Goal: Task Accomplishment & Management: Use online tool/utility

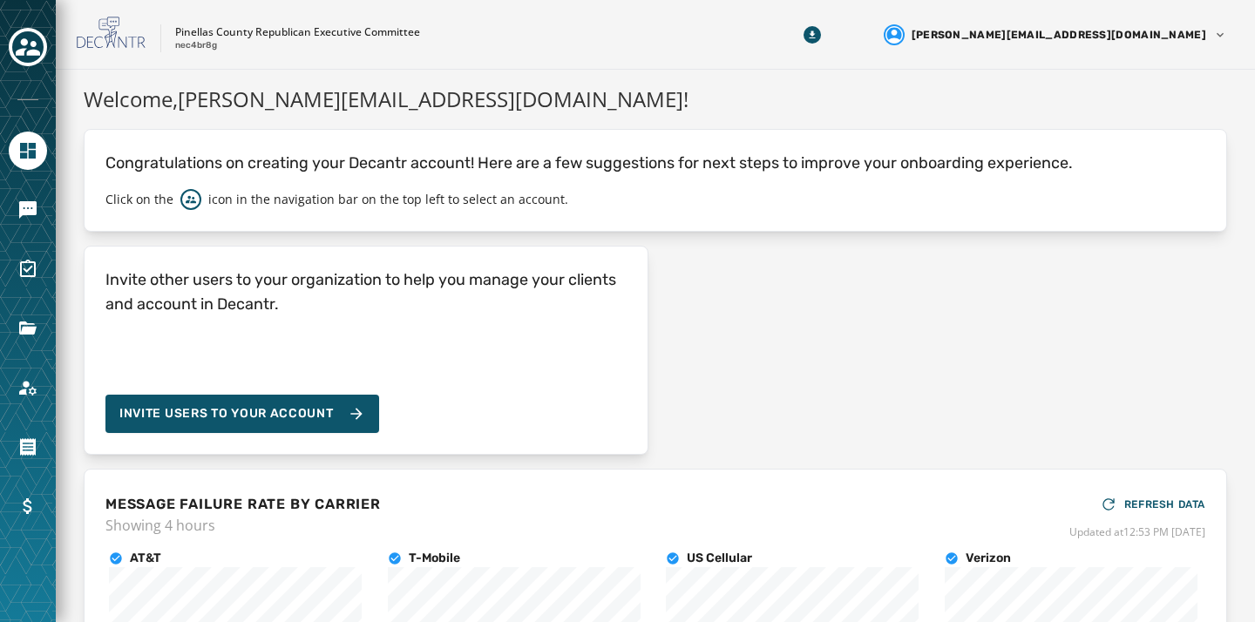
click at [10, 62] on div at bounding box center [28, 48] width 38 height 40
click at [17, 57] on icon "Toggle account select drawer" at bounding box center [28, 47] width 24 height 24
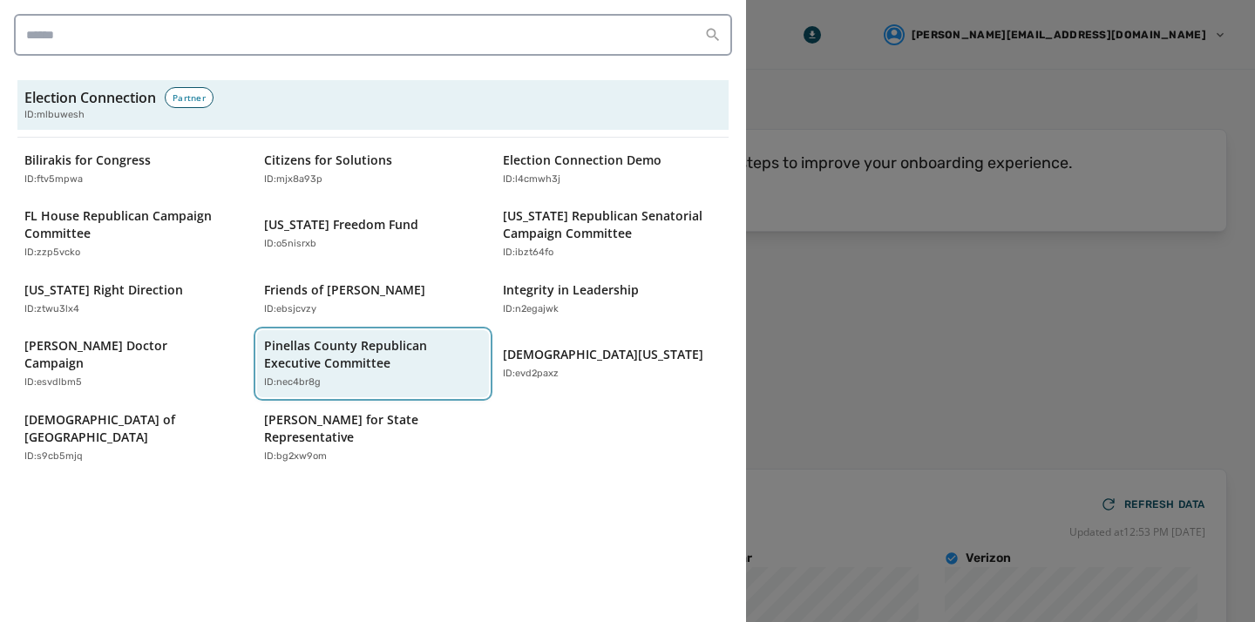
click at [328, 351] on p "Pinellas County Republican Executive Committee" at bounding box center [364, 354] width 201 height 35
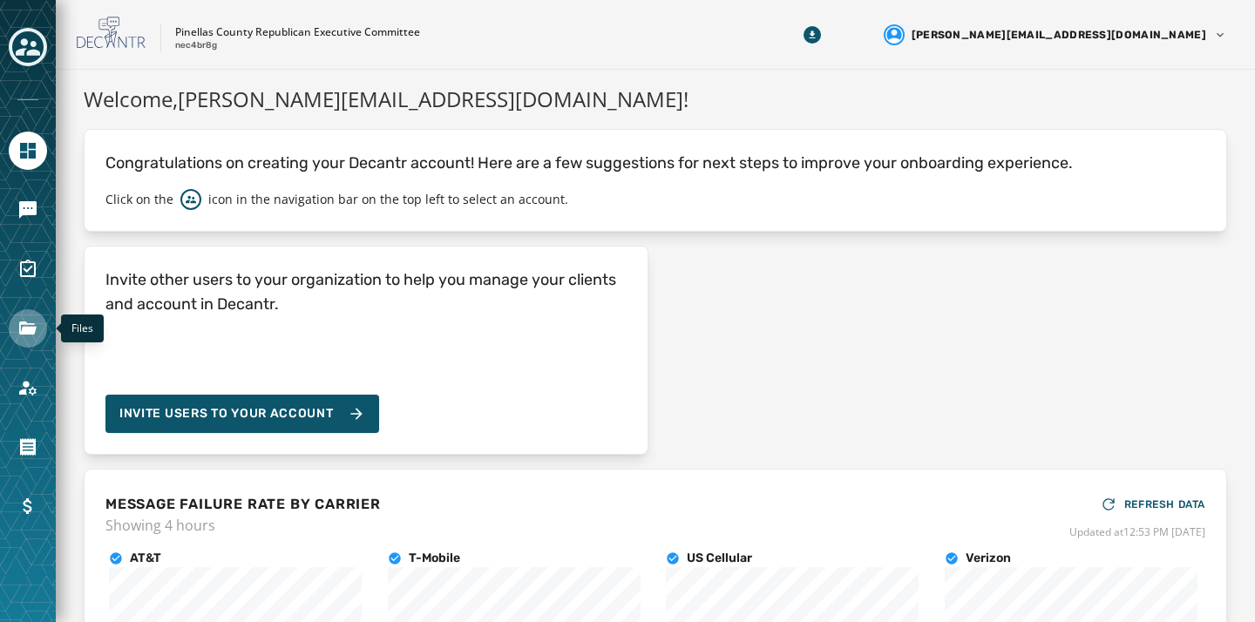
click at [23, 338] on icon "Navigate to Files" at bounding box center [27, 328] width 21 height 21
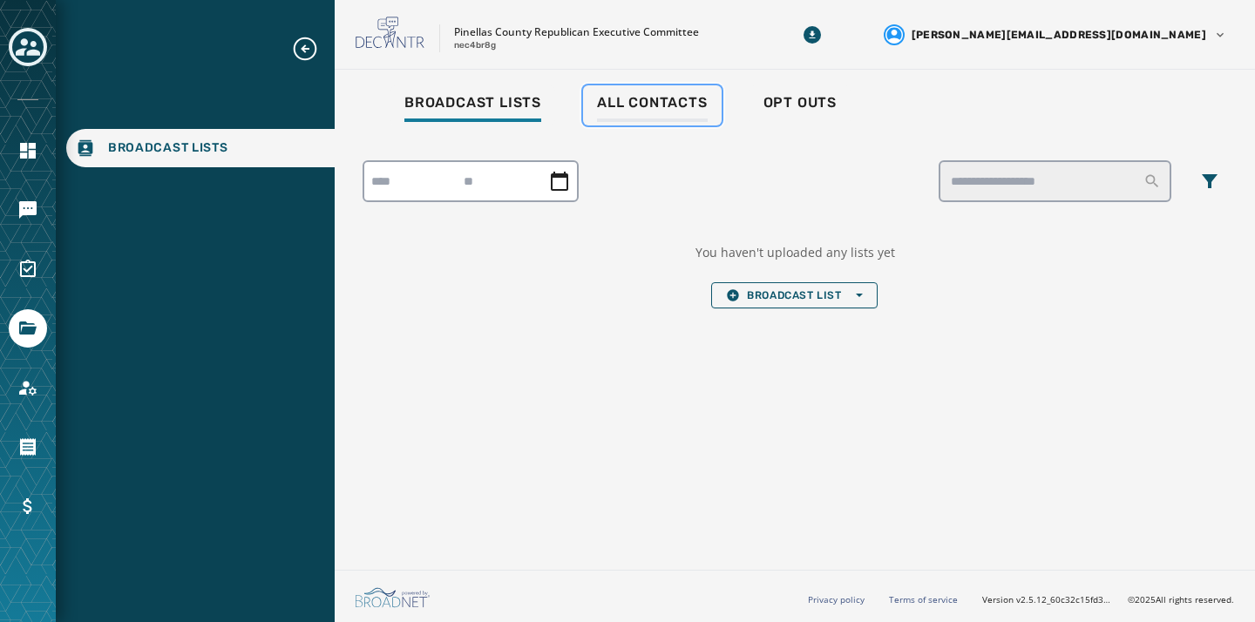
click at [680, 110] on span "All Contacts" at bounding box center [652, 102] width 111 height 17
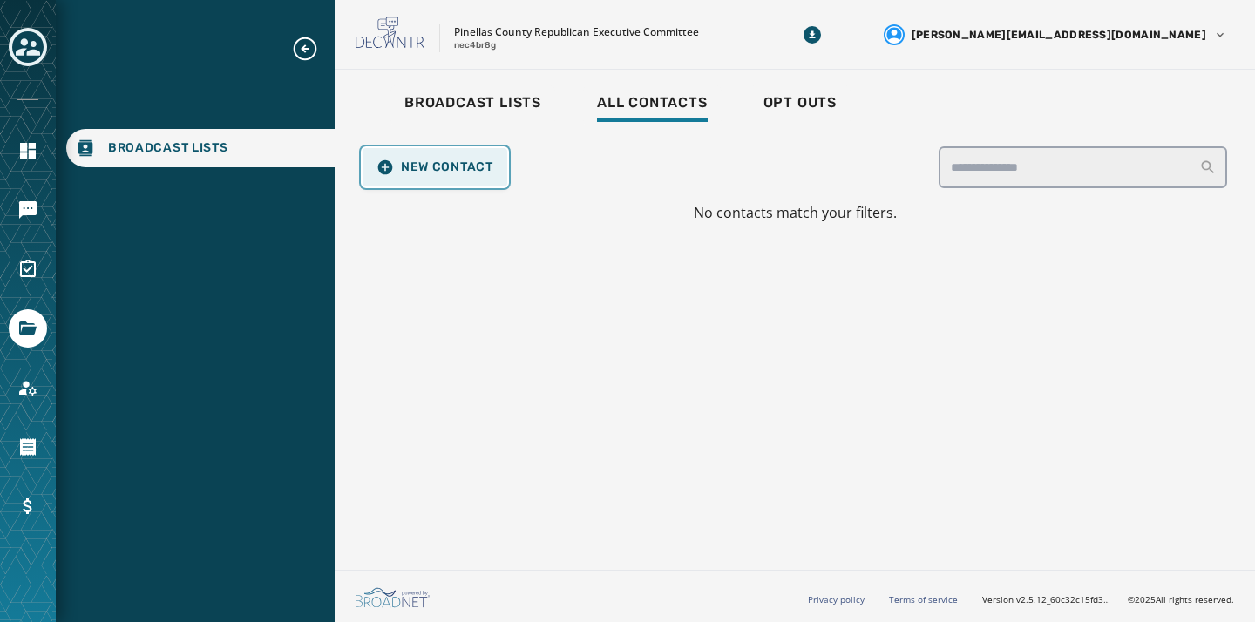
click at [413, 170] on span "New Contact" at bounding box center [434, 167] width 117 height 17
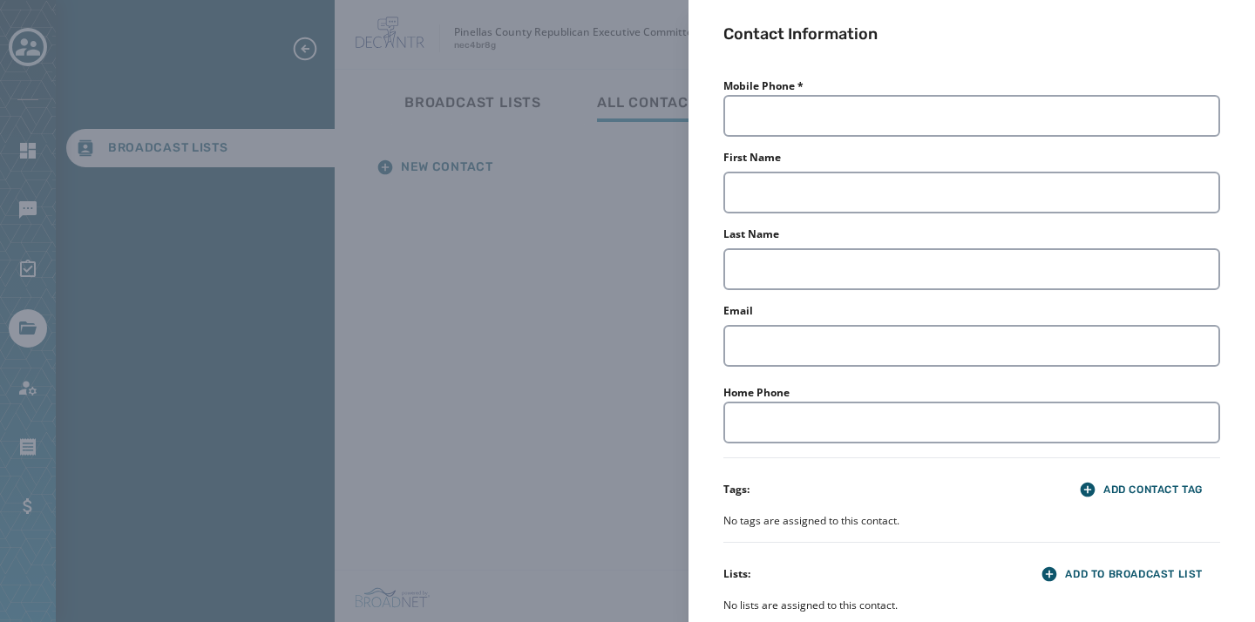
click at [629, 394] on div "Contact Information Mobile Phone * First Name Last Name Email Home Phone Tags: …" at bounding box center [627, 311] width 1255 height 622
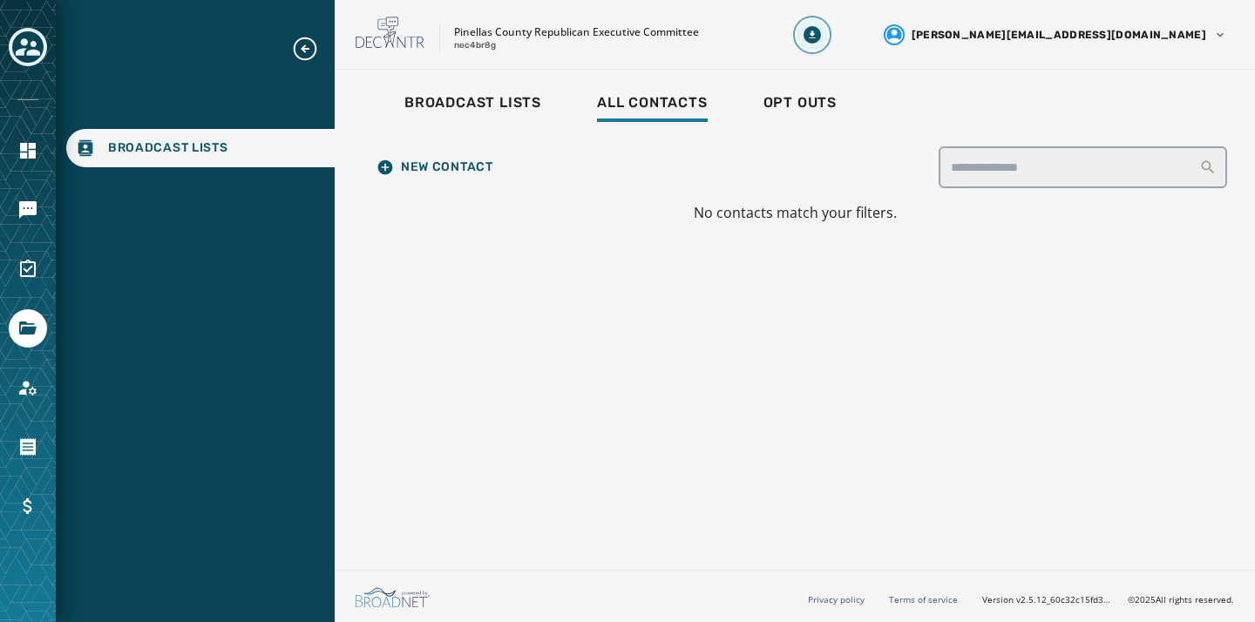
click at [821, 41] on icon "Download Menu" at bounding box center [811, 34] width 17 height 17
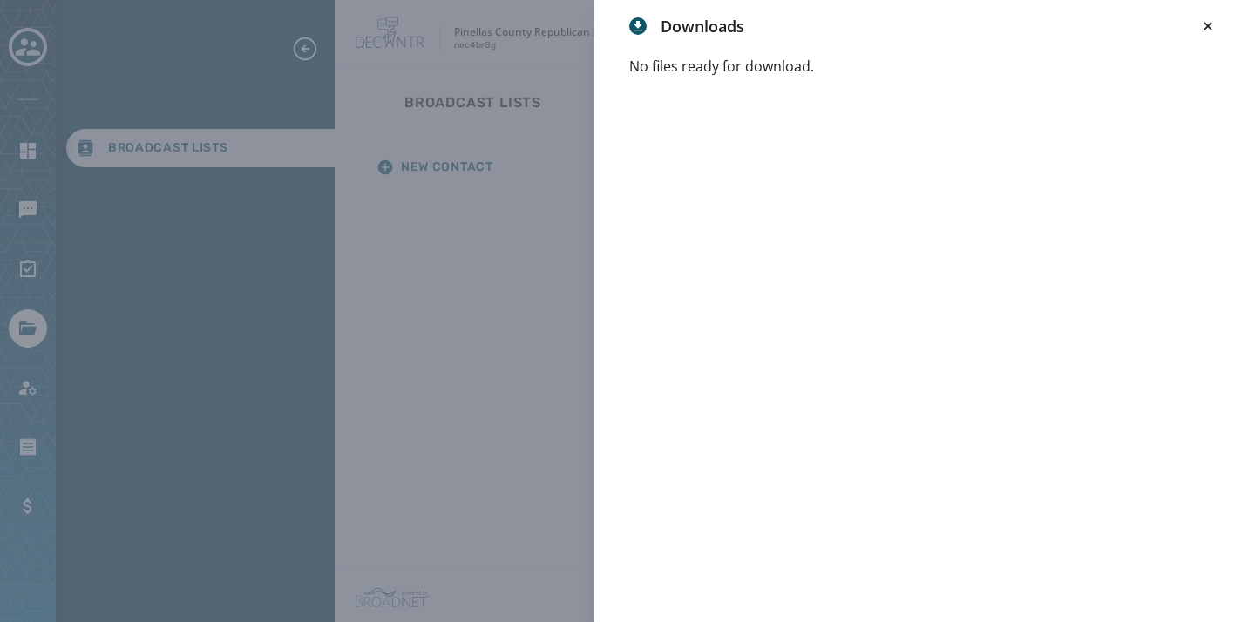
click at [666, 29] on h3 "Downloads" at bounding box center [702, 26] width 84 height 24
click at [637, 28] on icon at bounding box center [638, 26] width 14 height 14
click at [632, 31] on icon at bounding box center [638, 26] width 14 height 14
click at [712, 57] on p "No files ready for download." at bounding box center [917, 66] width 577 height 21
drag, startPoint x: 729, startPoint y: 62, endPoint x: 743, endPoint y: 64, distance: 14.2
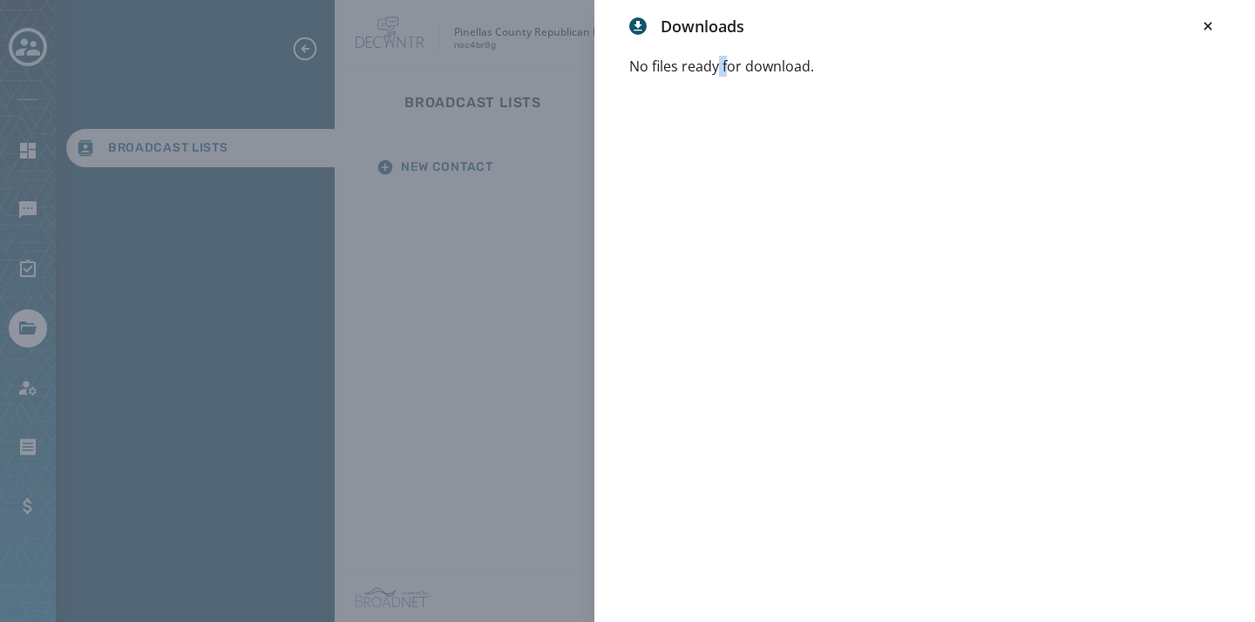
click at [736, 64] on p "No files ready for download." at bounding box center [917, 66] width 577 height 21
drag, startPoint x: 743, startPoint y: 64, endPoint x: 761, endPoint y: 68, distance: 18.6
click at [748, 65] on p "No files ready for download." at bounding box center [917, 66] width 577 height 21
click at [802, 70] on p "No files ready for download." at bounding box center [917, 66] width 577 height 21
click at [1200, 32] on icon at bounding box center [1207, 25] width 17 height 17
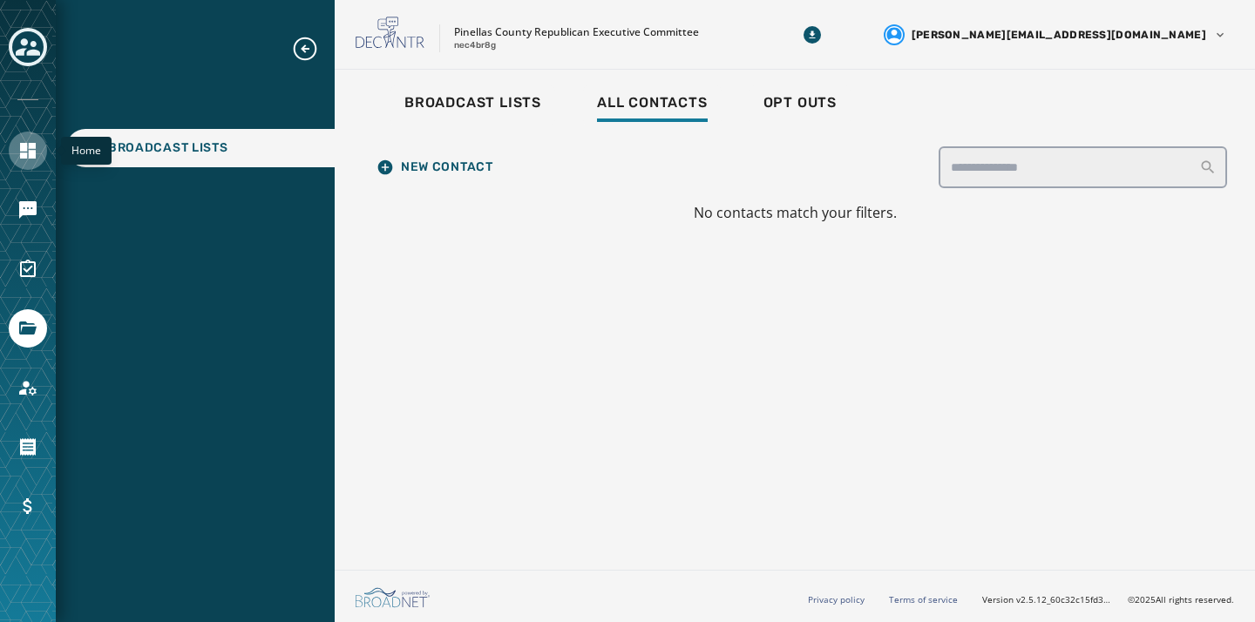
click at [20, 146] on icon "Navigate to Home" at bounding box center [28, 151] width 16 height 16
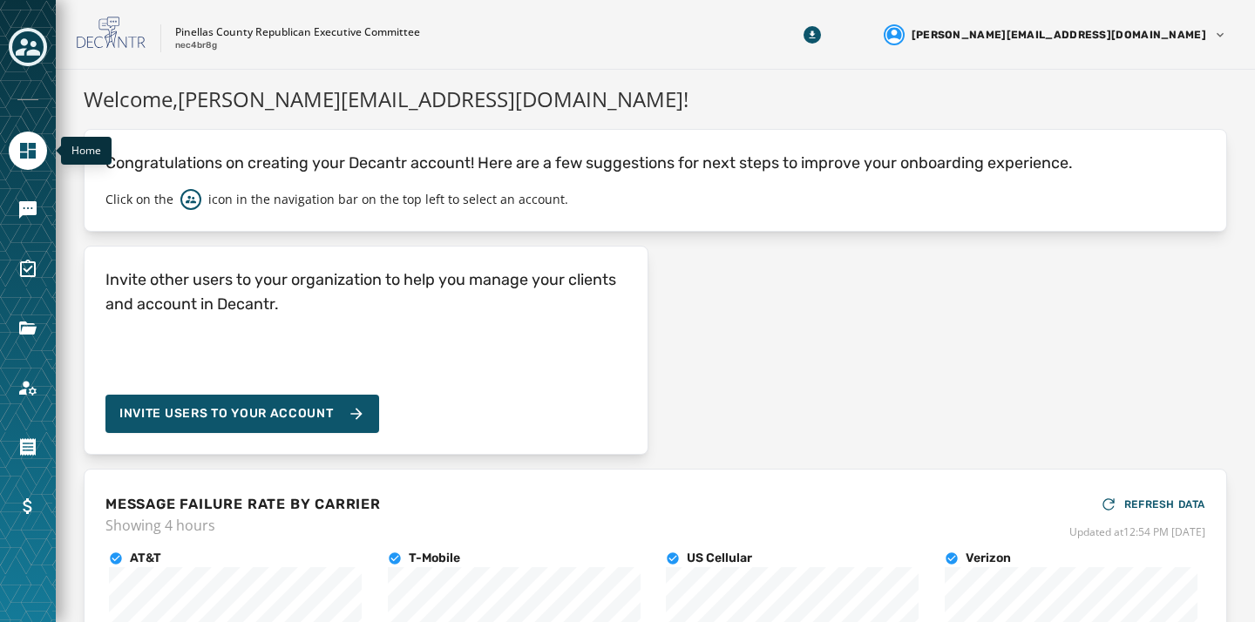
click at [34, 155] on icon "Navigate to Home" at bounding box center [28, 151] width 16 height 16
click at [20, 226] on link "Navigate to Messaging" at bounding box center [28, 210] width 38 height 38
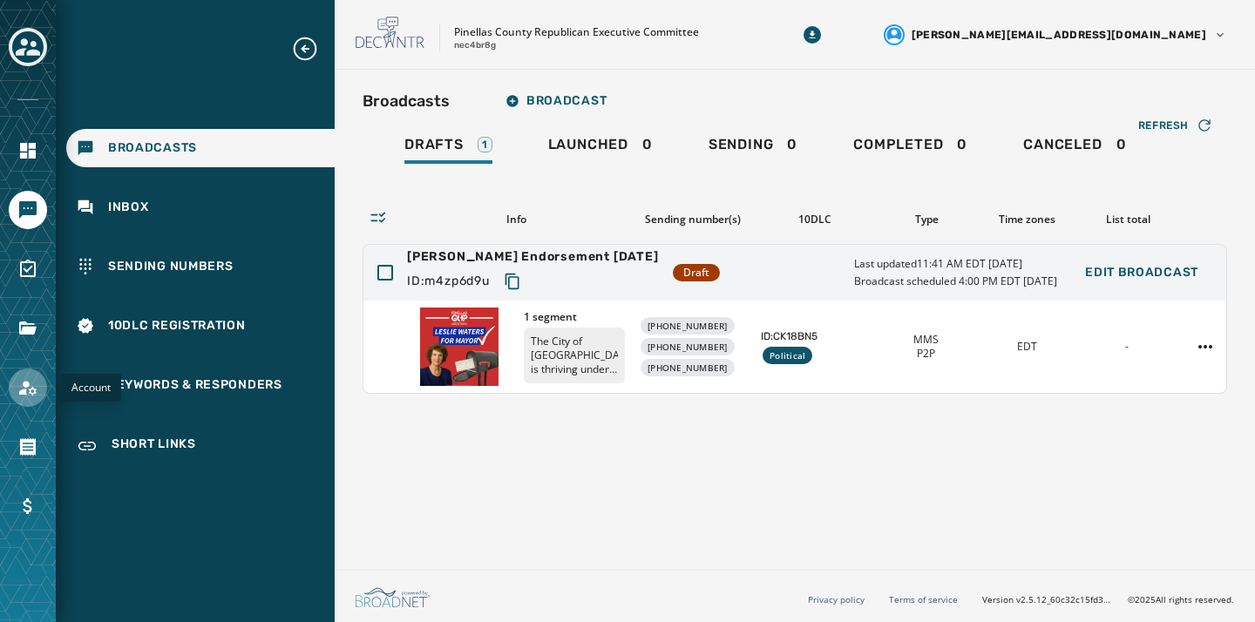
click at [21, 396] on icon "Navigate to Account" at bounding box center [27, 387] width 21 height 21
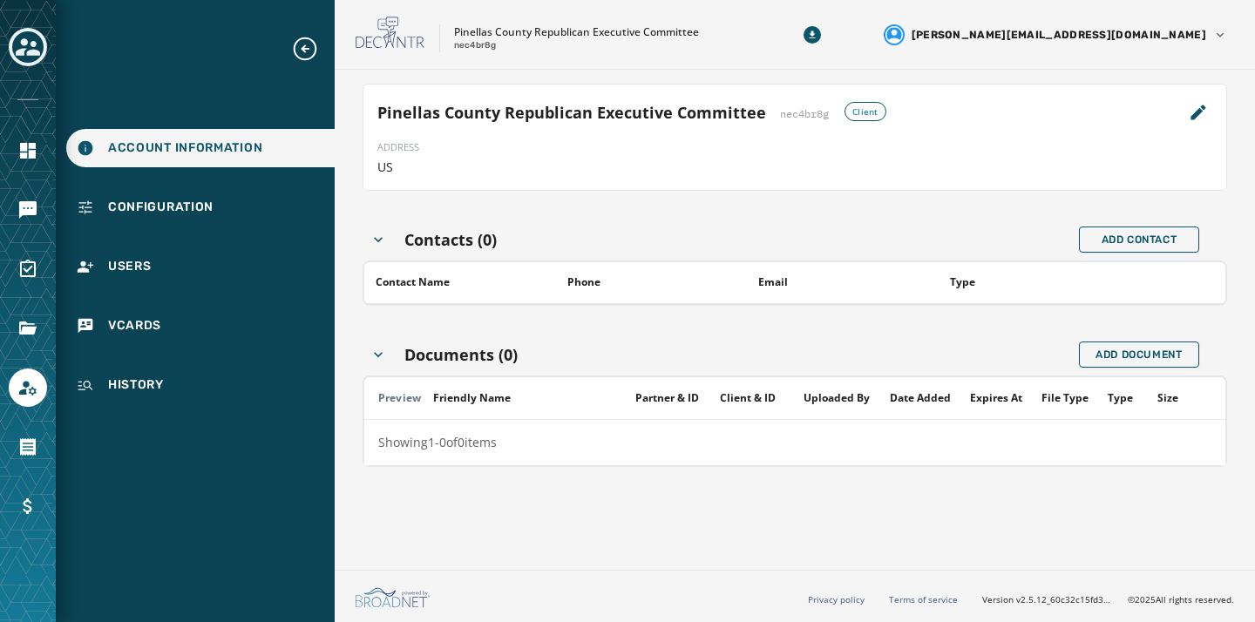
click at [770, 250] on div "Contacts (0)" at bounding box center [720, 239] width 716 height 24
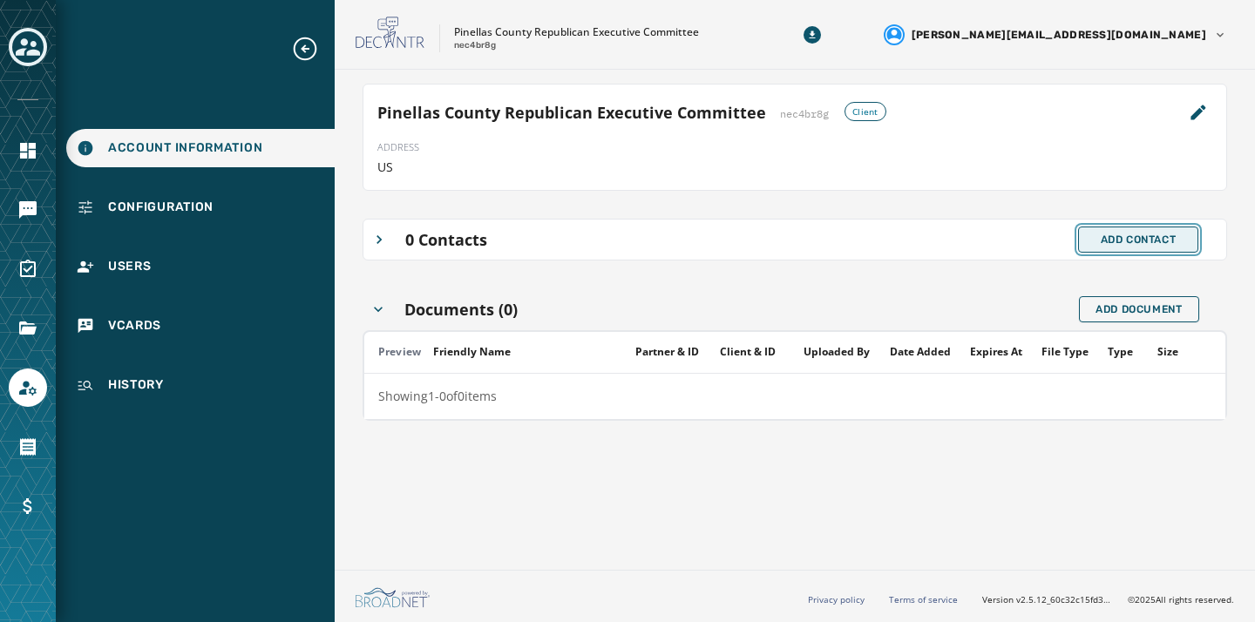
click at [1130, 234] on span "Add Contact" at bounding box center [1138, 240] width 76 height 14
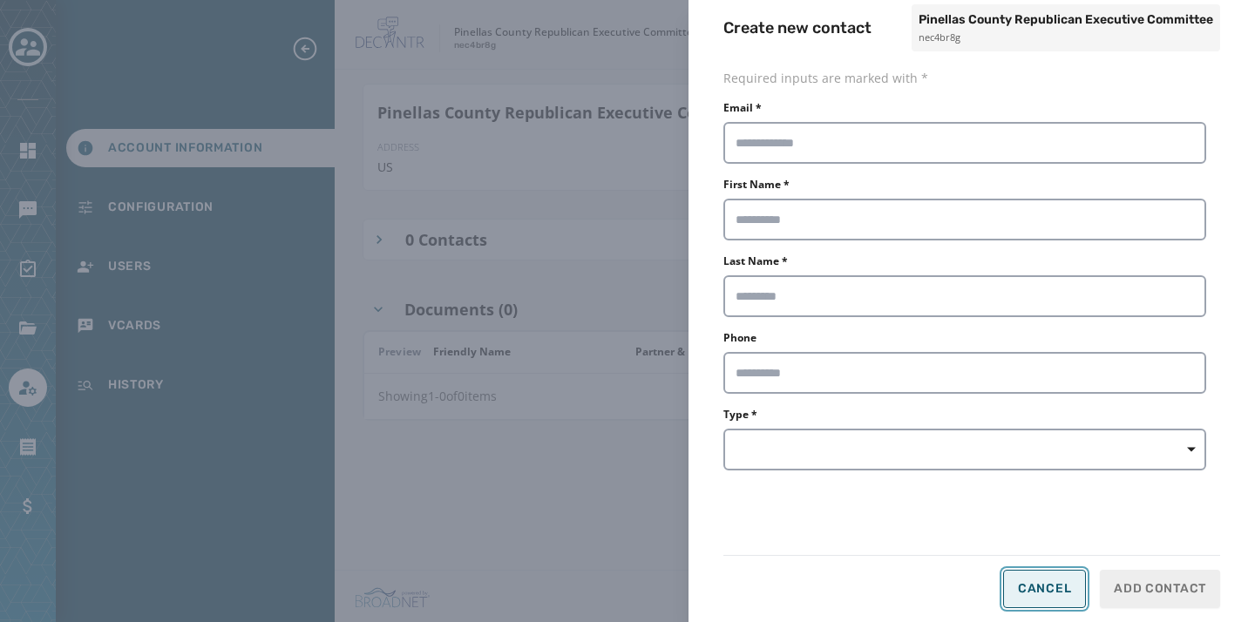
click at [1064, 586] on span "Cancel" at bounding box center [1044, 589] width 53 height 14
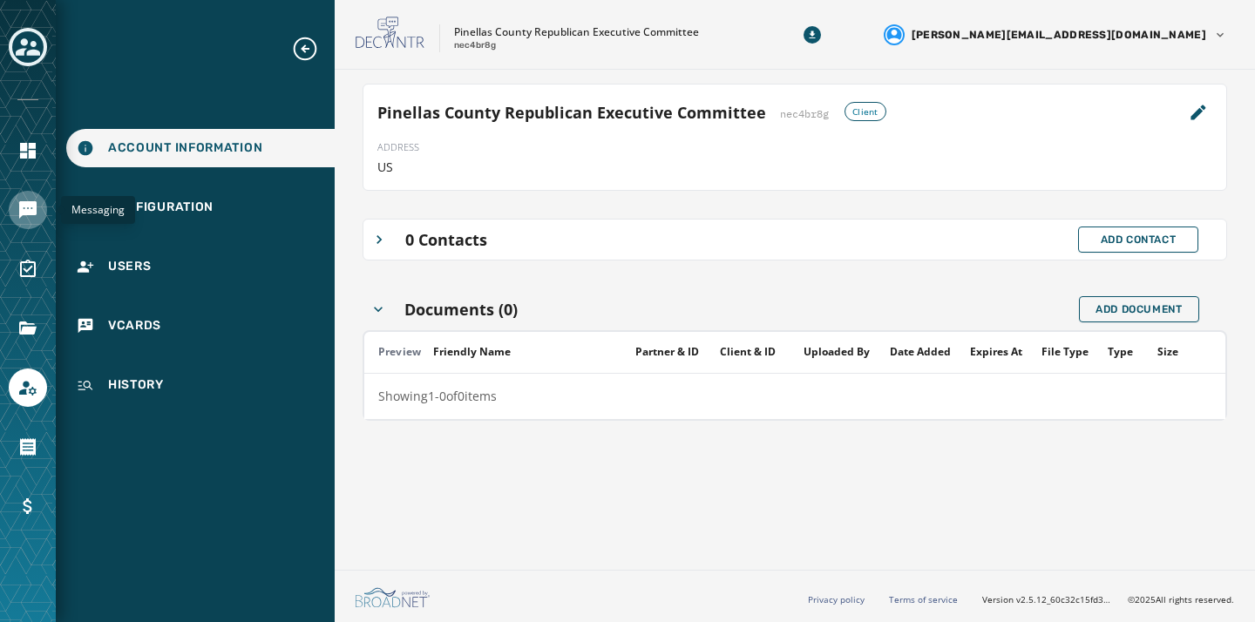
click at [26, 206] on icon "Navigate to Messaging" at bounding box center [27, 209] width 17 height 17
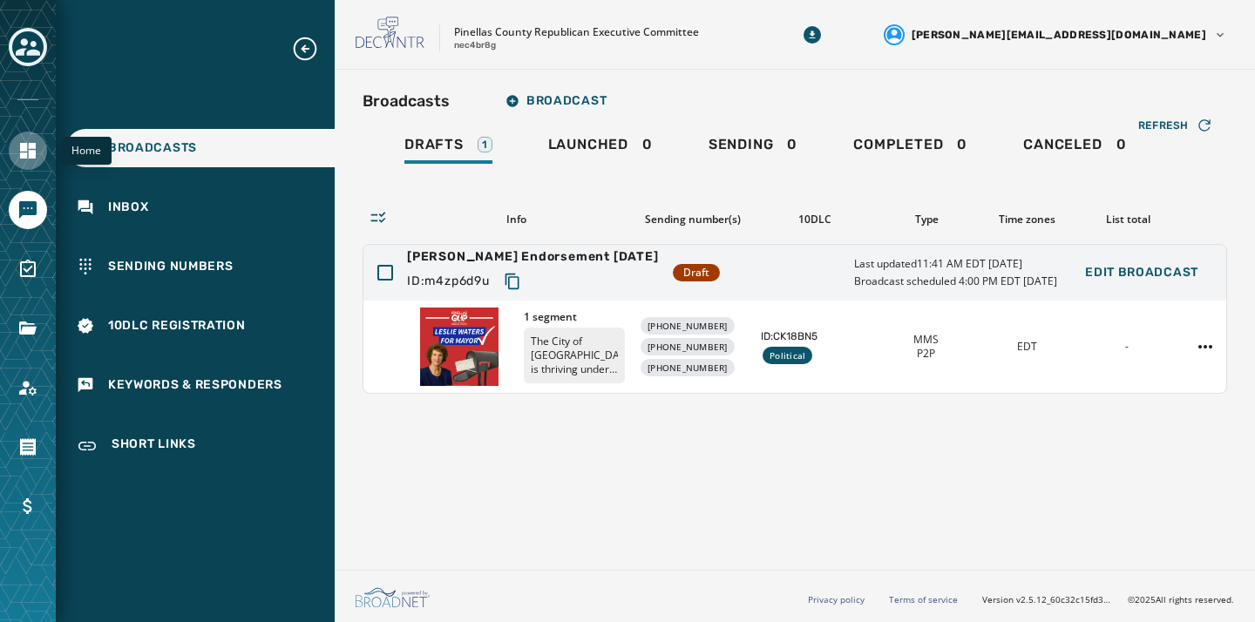
click at [21, 156] on icon "Navigate to Home" at bounding box center [28, 151] width 16 height 16
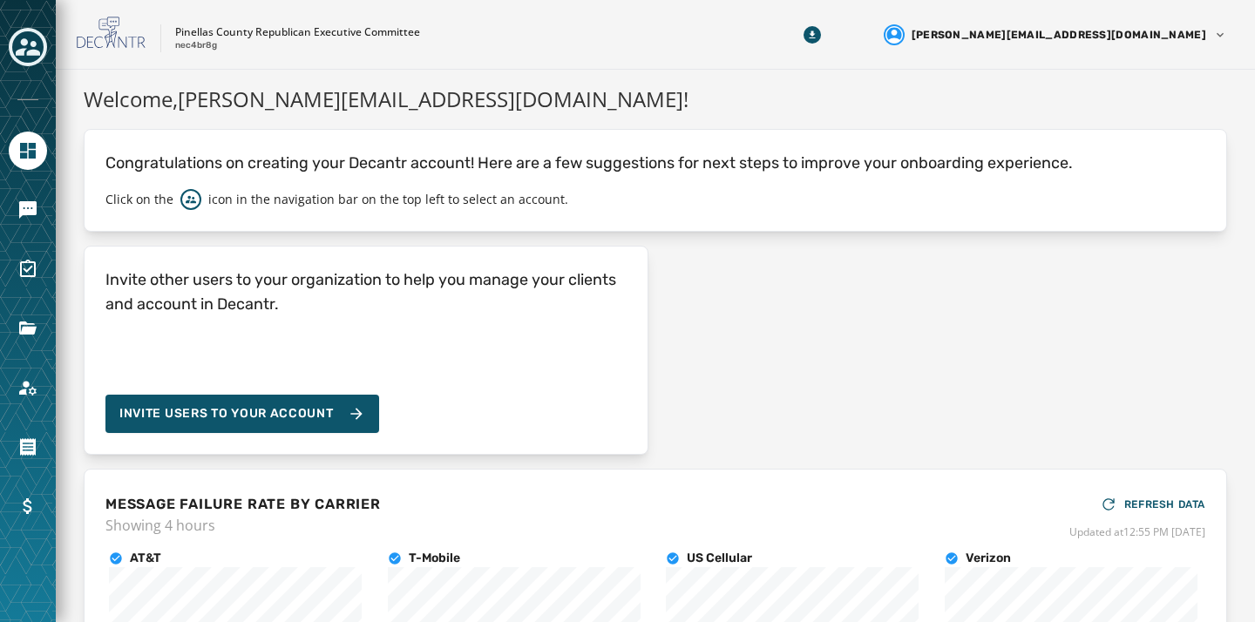
click at [9, 344] on div at bounding box center [28, 328] width 38 height 38
click at [12, 341] on div at bounding box center [28, 328] width 38 height 38
click at [14, 338] on link "Navigate to Files" at bounding box center [28, 328] width 38 height 38
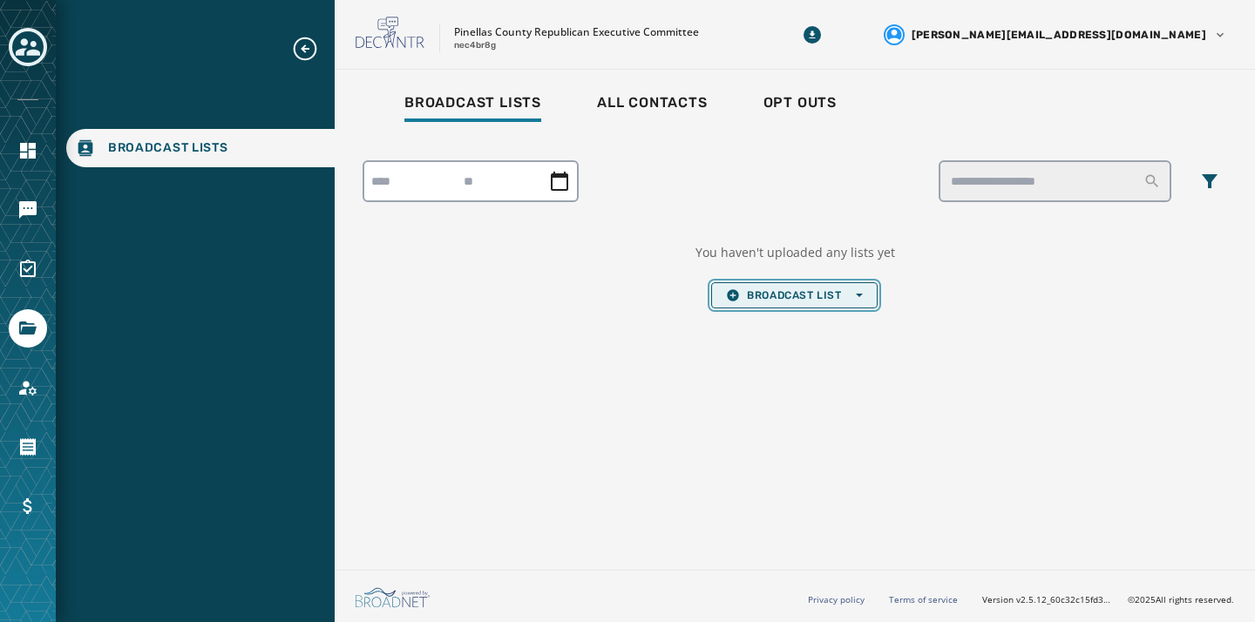
click at [752, 289] on span "Broadcast List Open options" at bounding box center [794, 295] width 136 height 14
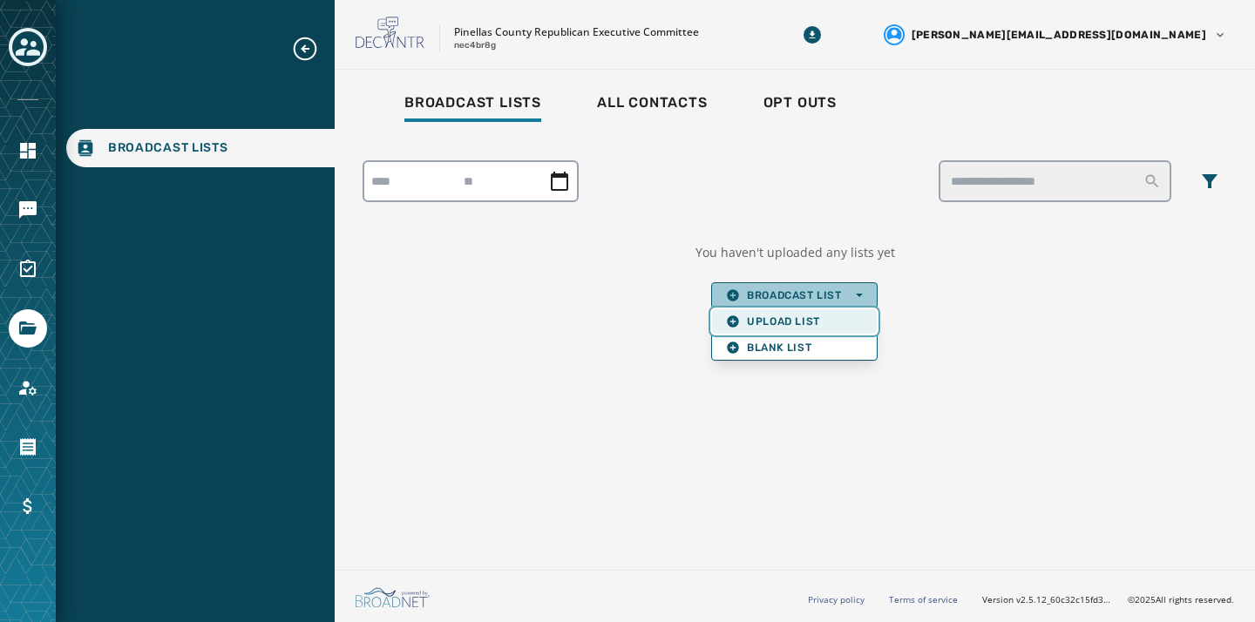
click at [768, 315] on span "Upload List" at bounding box center [794, 322] width 136 height 14
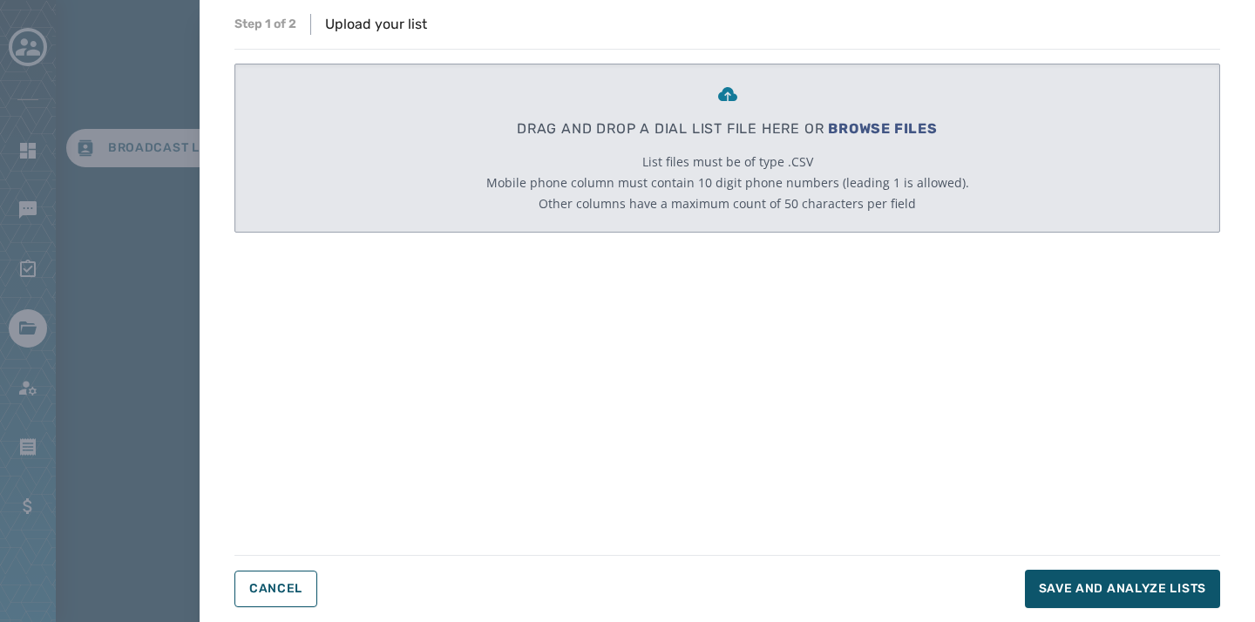
click at [867, 133] on span "BROWSE FILES" at bounding box center [883, 128] width 110 height 17
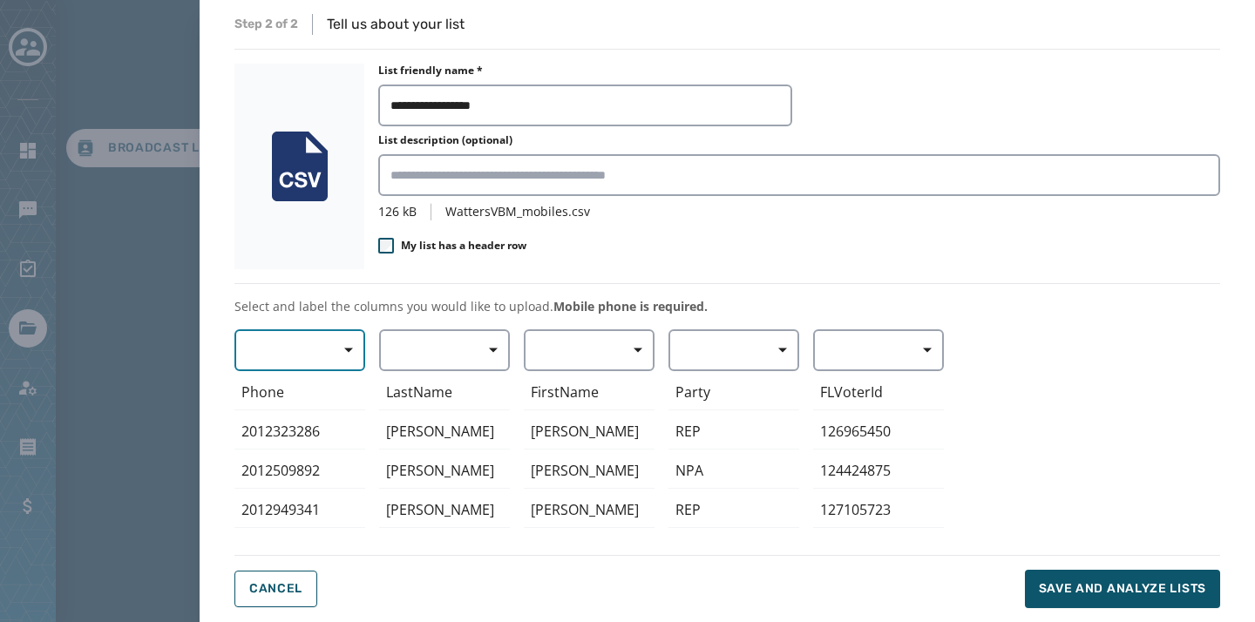
click at [334, 355] on span "button" at bounding box center [342, 350] width 42 height 35
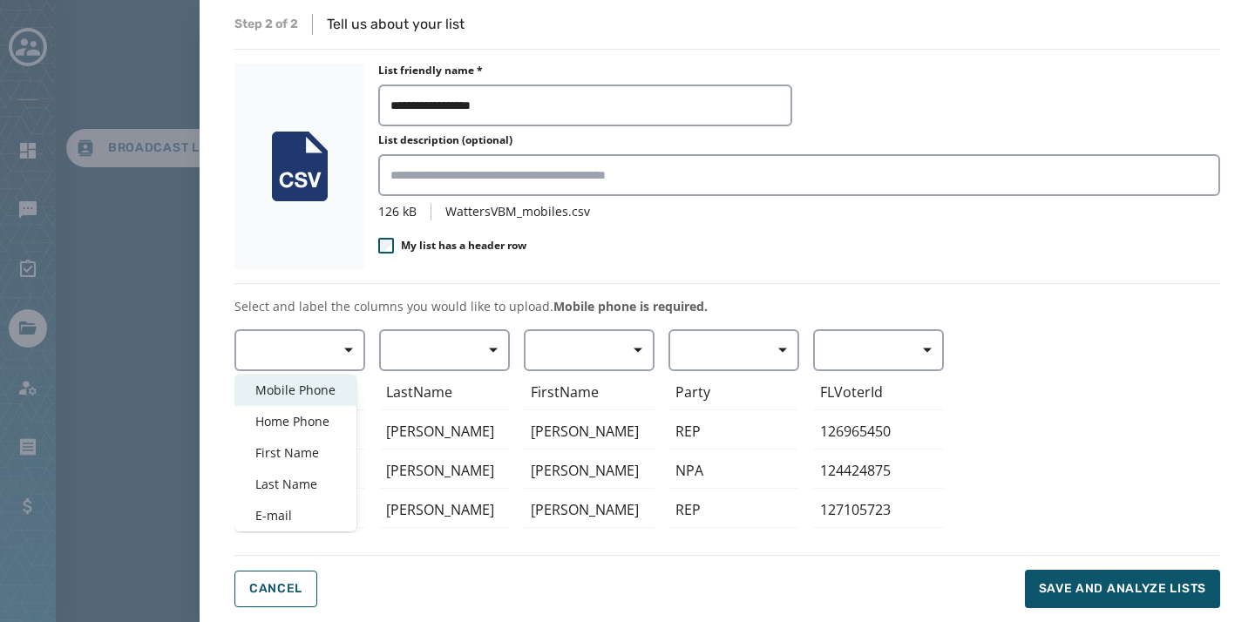
click at [311, 397] on span "Mobile Phone" at bounding box center [295, 390] width 80 height 17
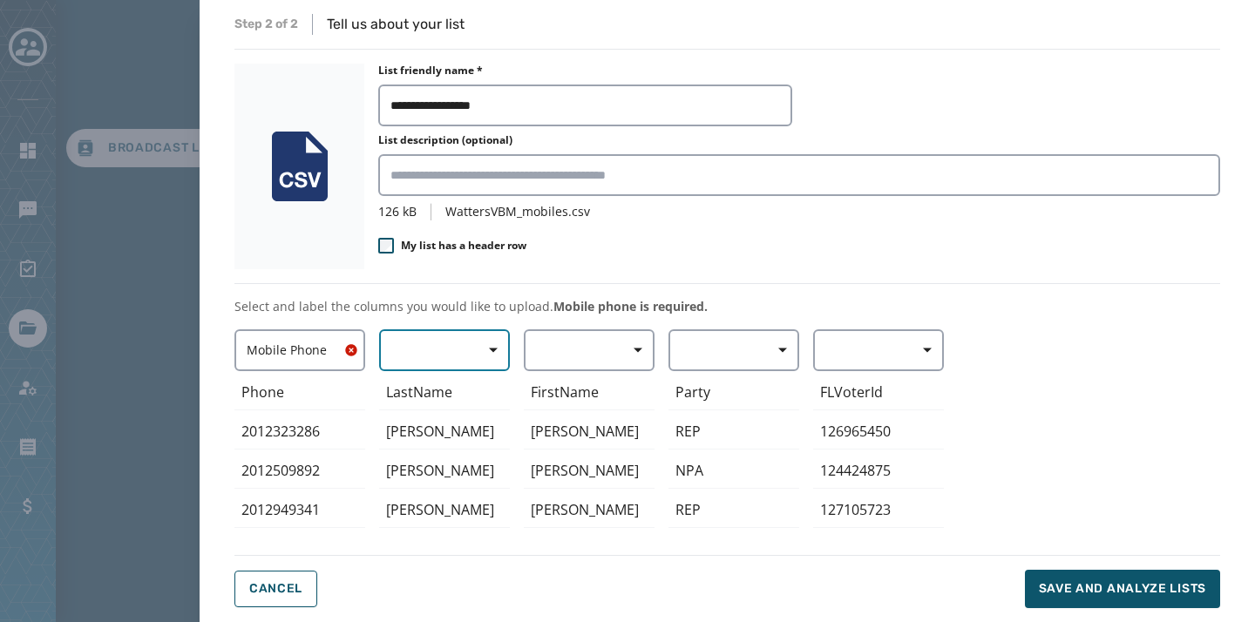
click at [440, 361] on button "button" at bounding box center [444, 350] width 131 height 42
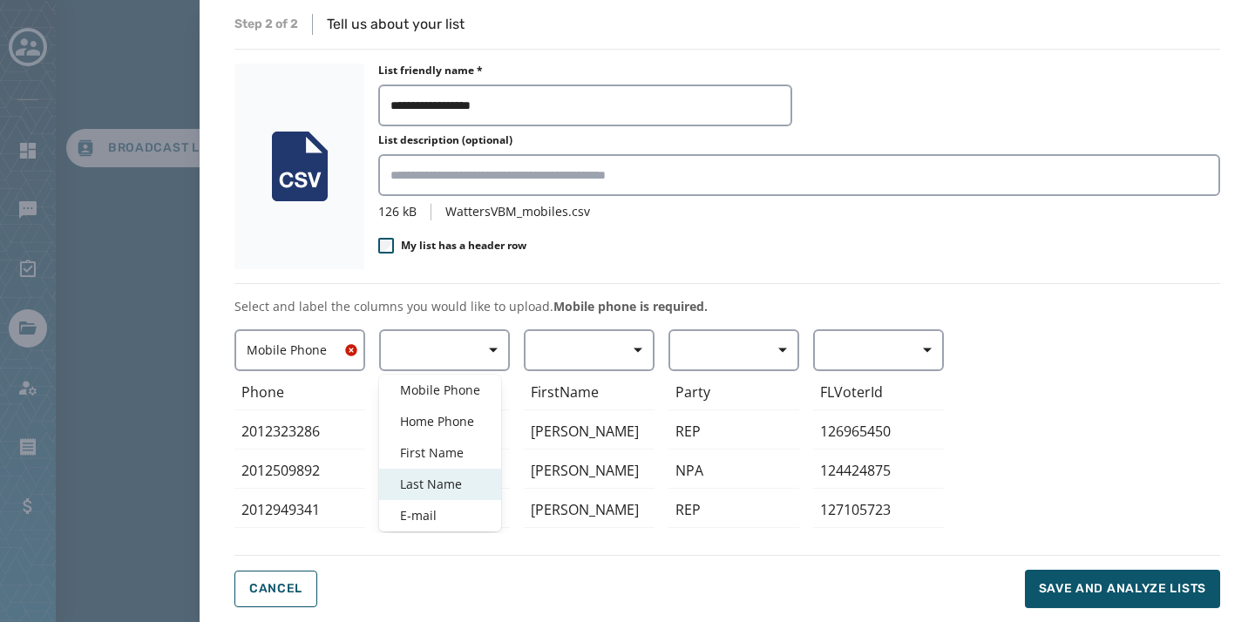
click at [421, 484] on span "Last Name" at bounding box center [440, 484] width 80 height 17
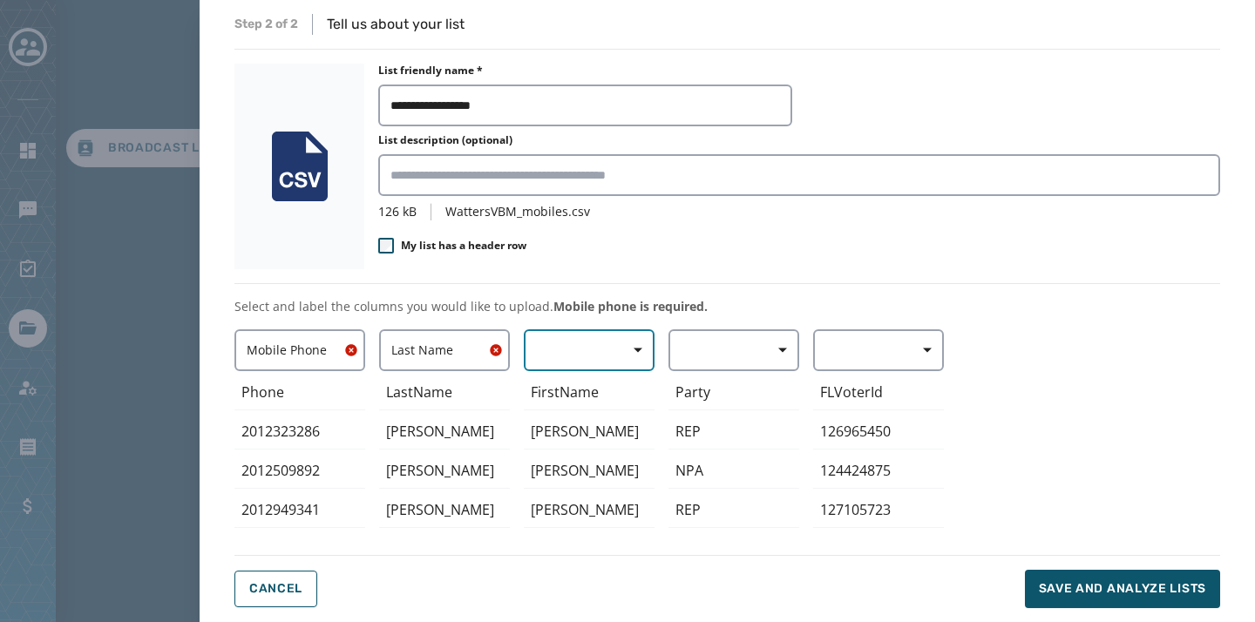
click at [581, 367] on button "button" at bounding box center [589, 350] width 131 height 42
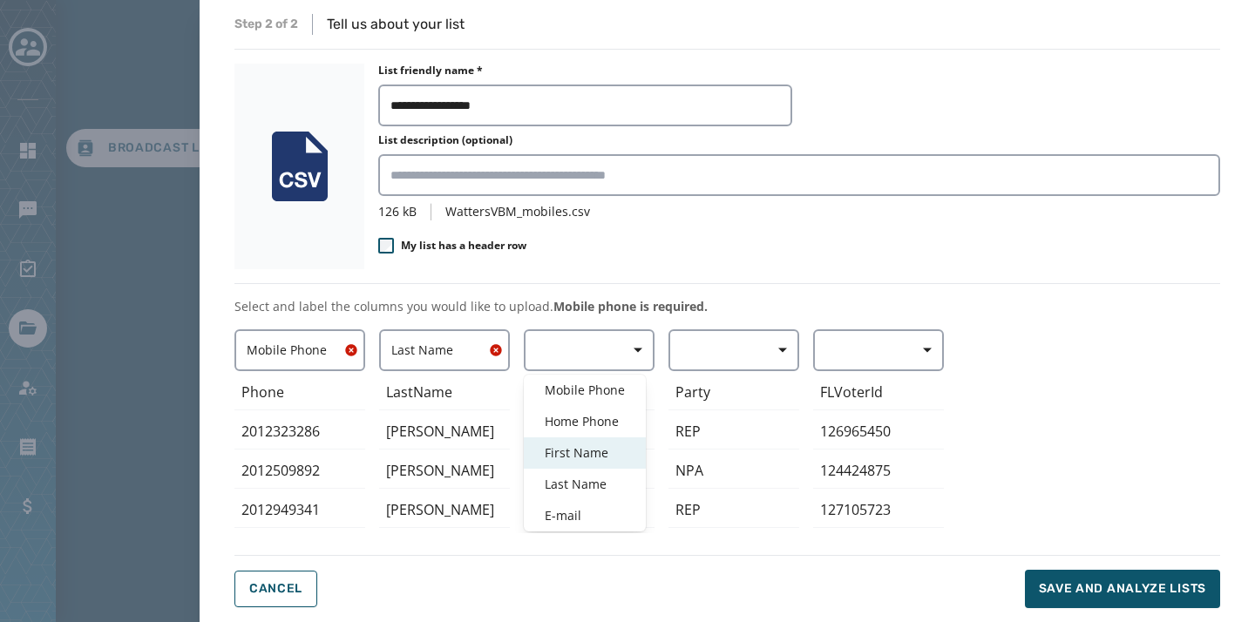
click at [571, 460] on span "First Name" at bounding box center [585, 452] width 80 height 17
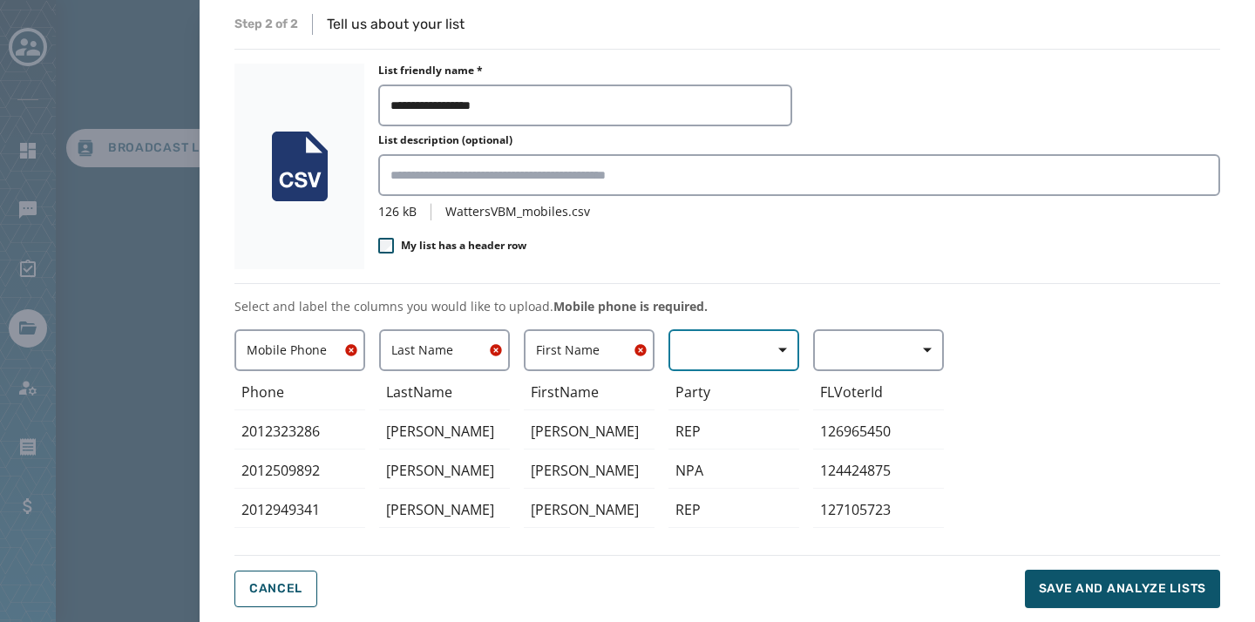
click at [725, 350] on button "button" at bounding box center [733, 350] width 131 height 42
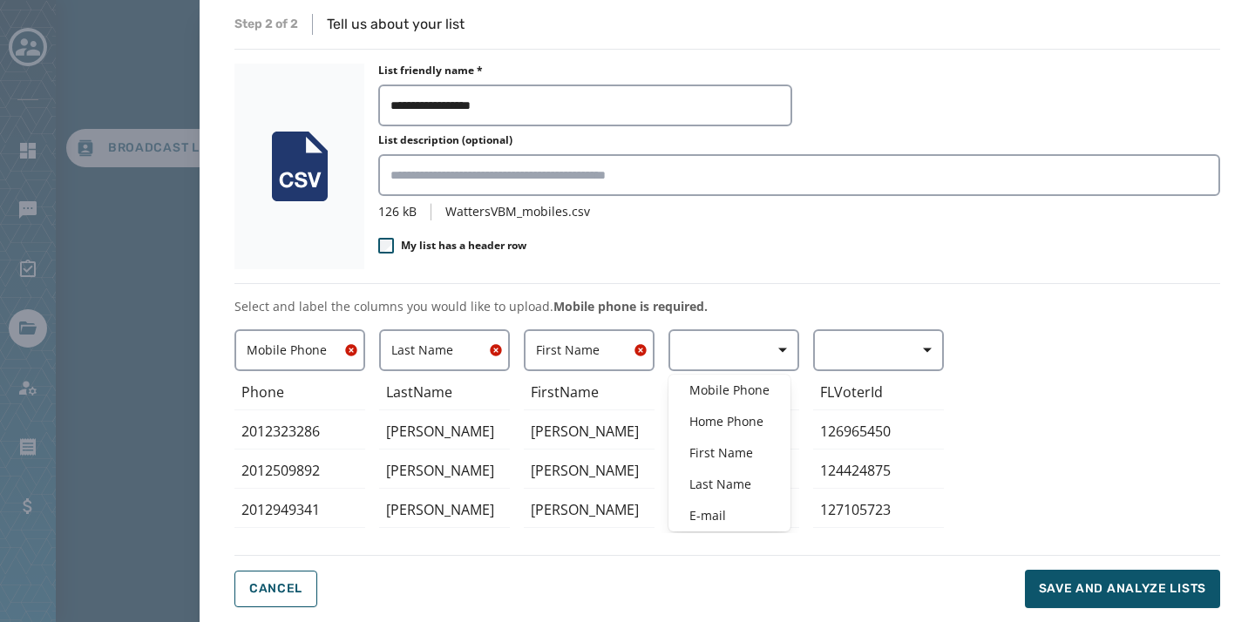
click at [771, 270] on div "**********" at bounding box center [726, 311] width 985 height 594
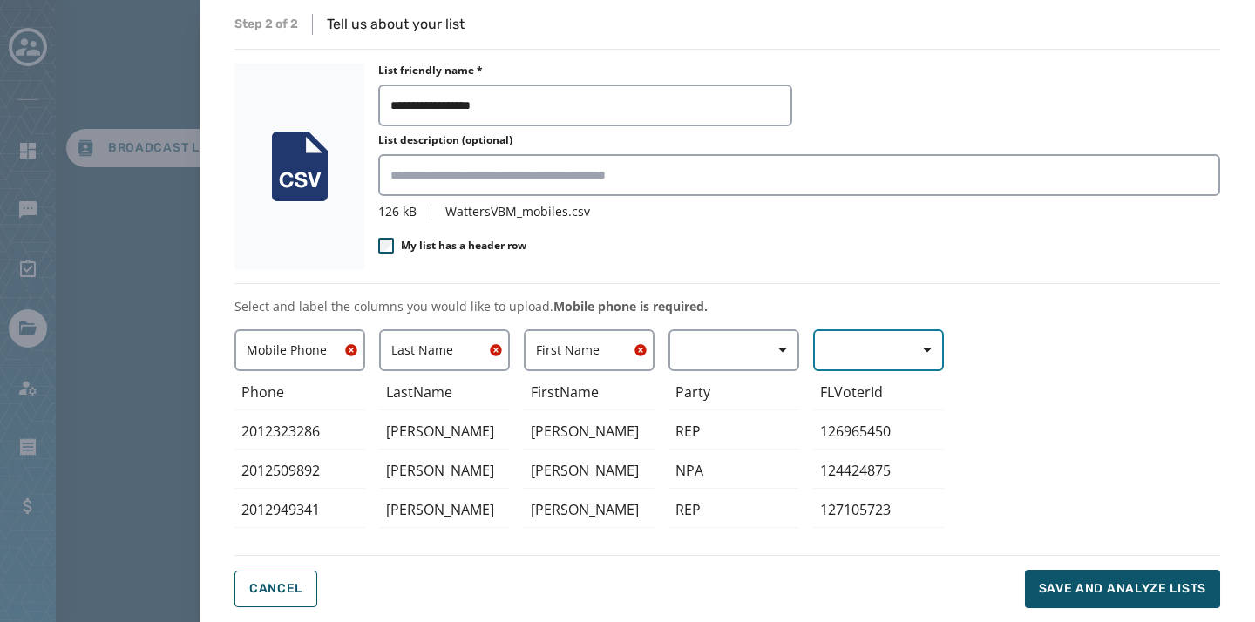
click at [877, 344] on button "button" at bounding box center [878, 350] width 131 height 42
click at [833, 245] on div "**********" at bounding box center [726, 311] width 985 height 594
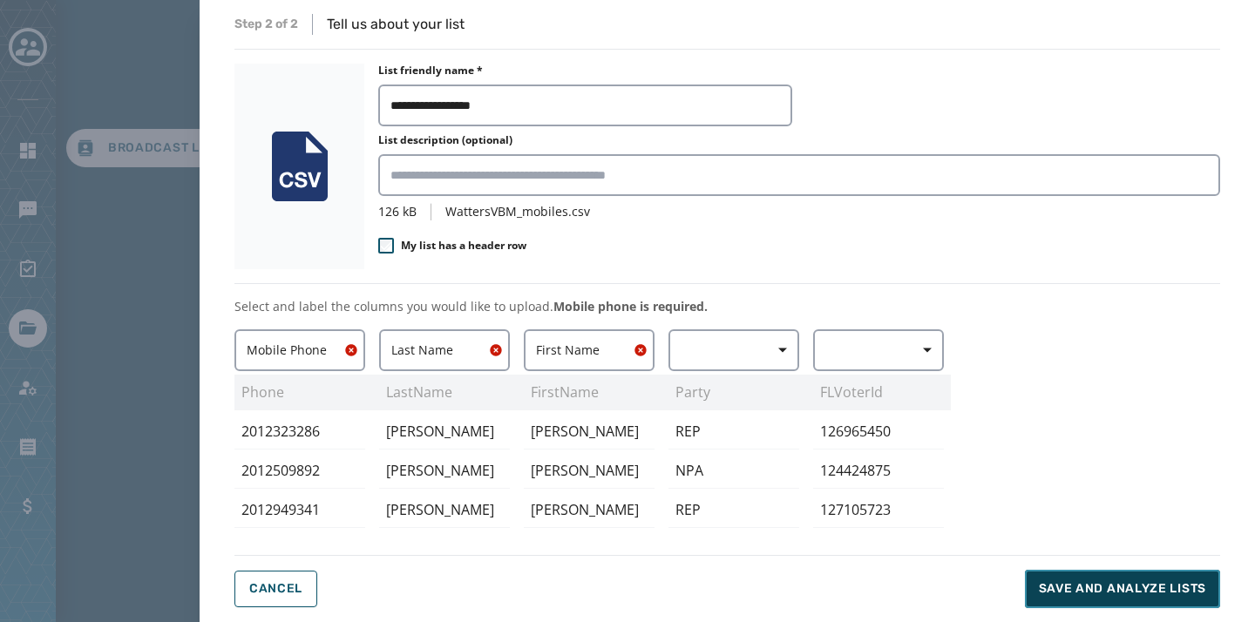
click at [1117, 584] on span "Save and analyze lists" at bounding box center [1121, 588] width 167 height 17
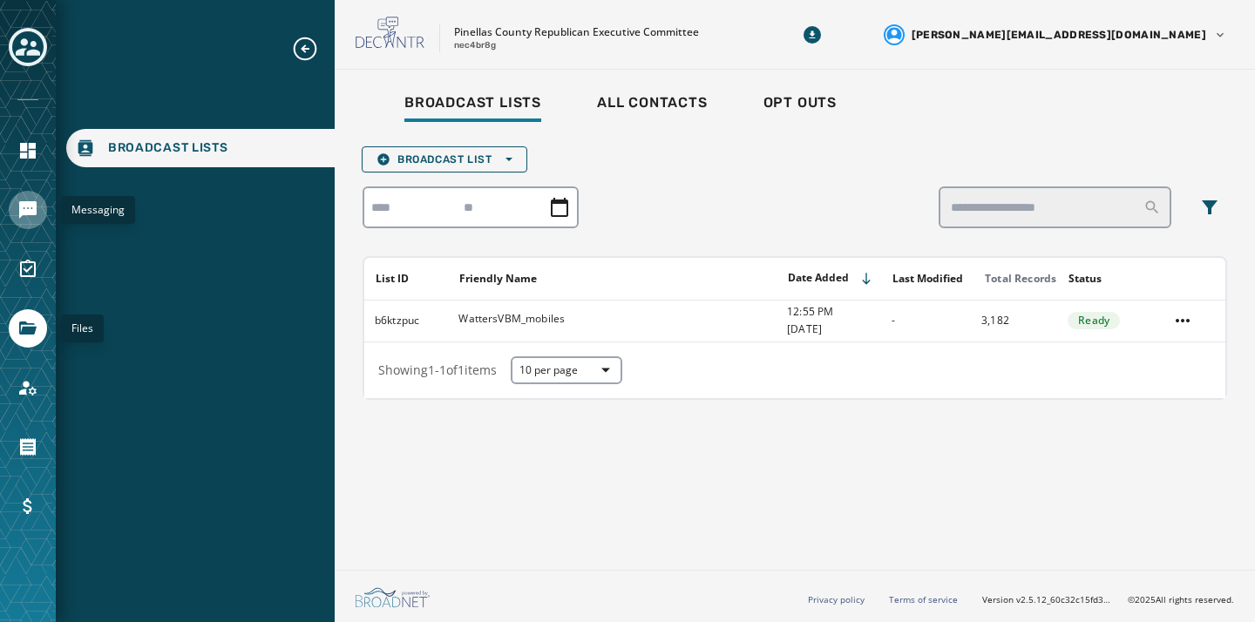
click at [17, 205] on icon "Navigate to Messaging" at bounding box center [27, 210] width 21 height 21
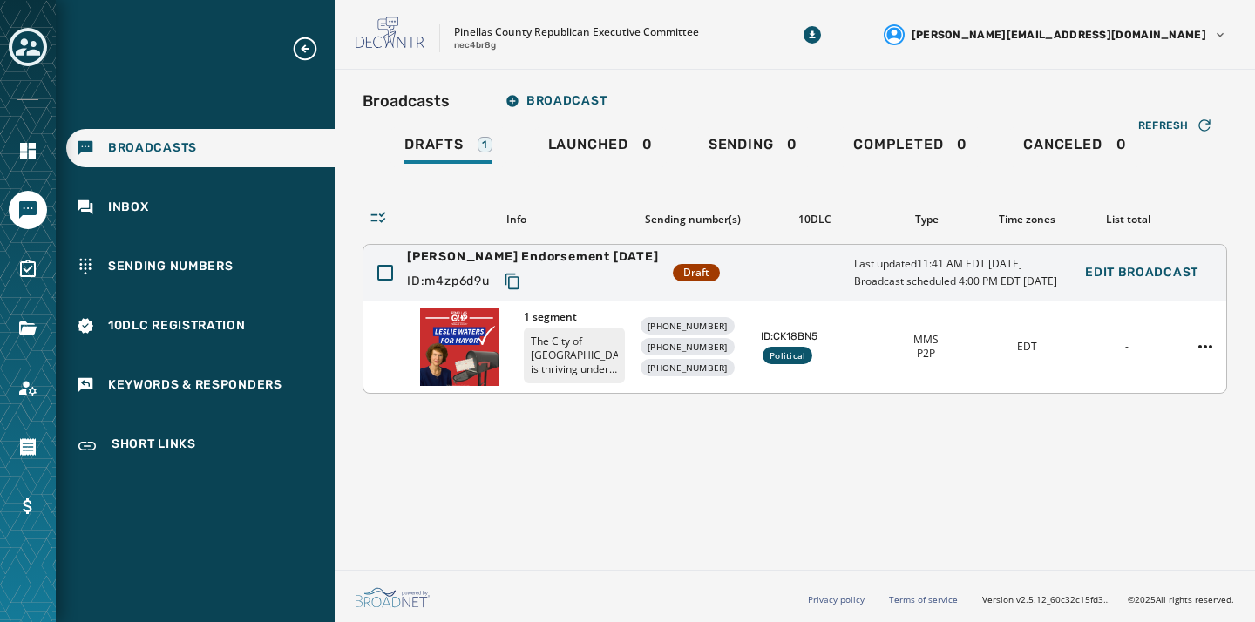
click at [449, 327] on img at bounding box center [459, 347] width 78 height 78
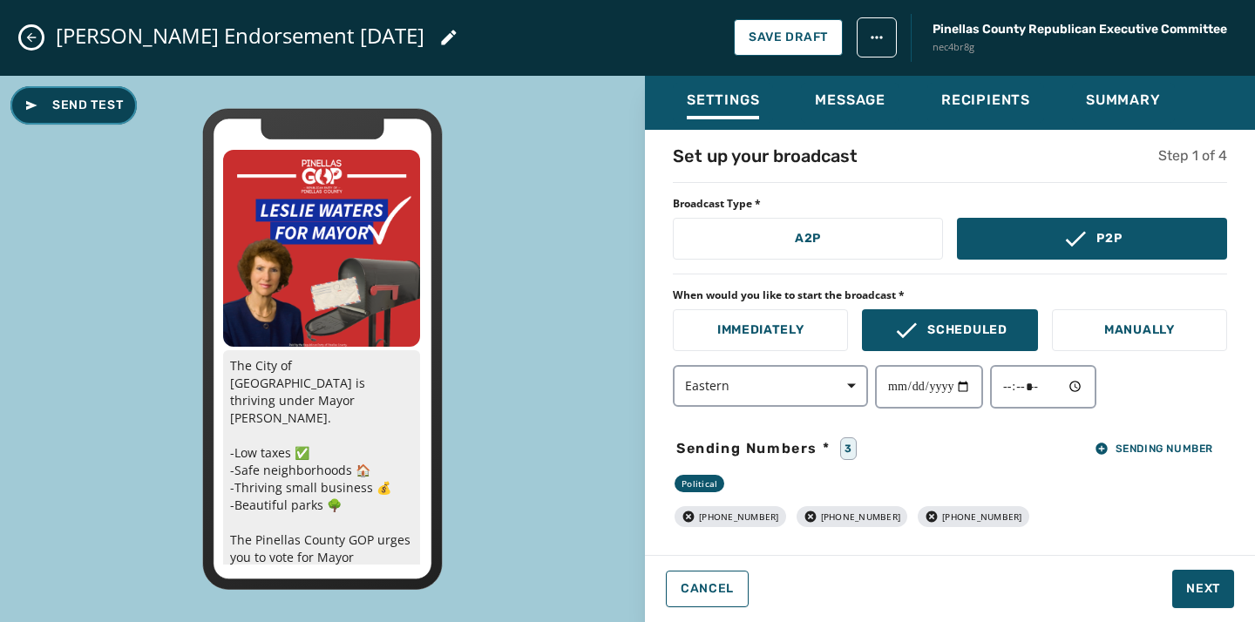
click at [98, 94] on button "Send Test" at bounding box center [73, 105] width 126 height 38
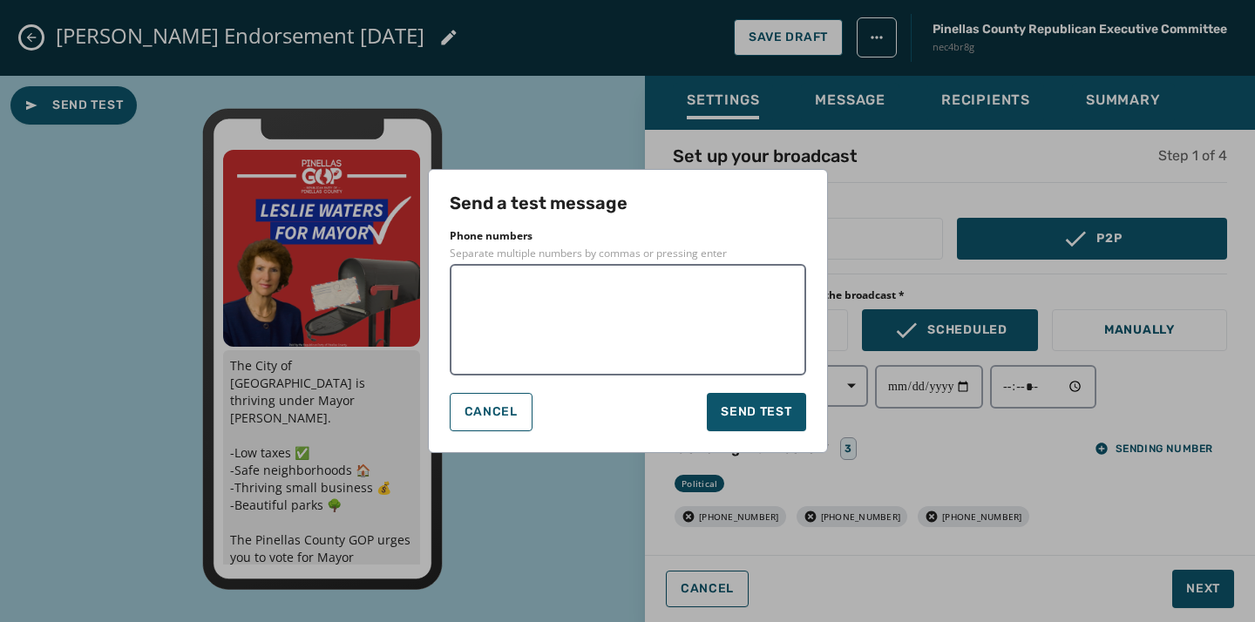
click at [581, 283] on textarea at bounding box center [628, 319] width 332 height 87
type textarea "**********"
click at [763, 403] on span "Send test" at bounding box center [755, 411] width 71 height 17
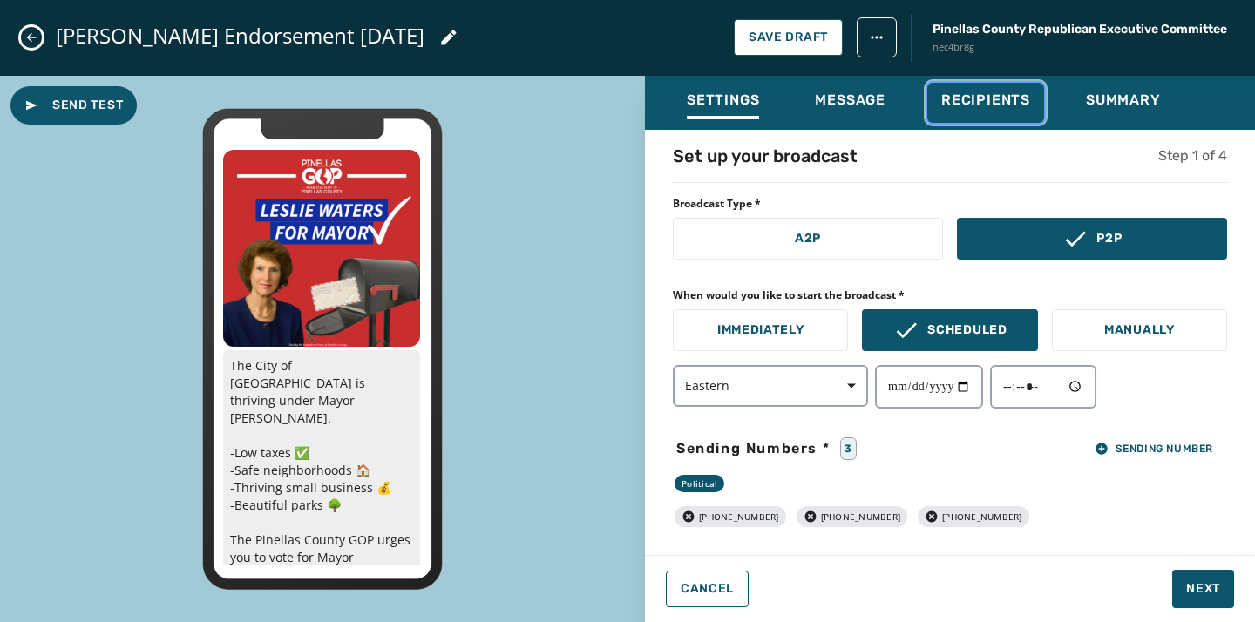
click at [971, 102] on span "Recipients" at bounding box center [985, 99] width 89 height 17
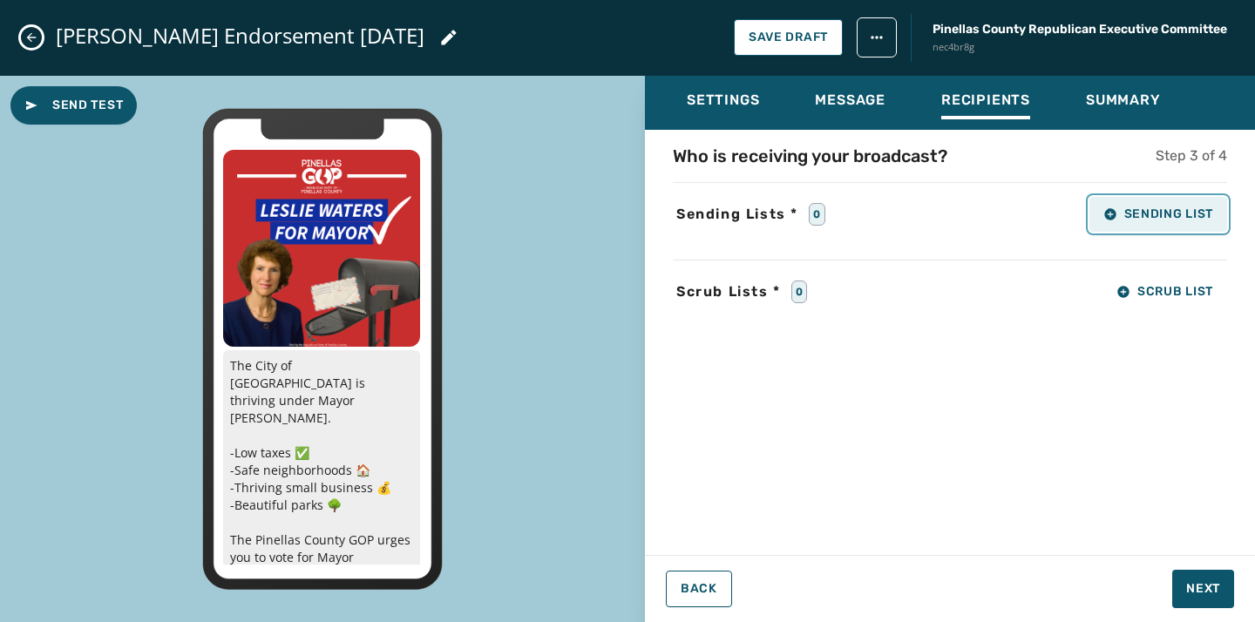
click at [1140, 226] on button "Sending List" at bounding box center [1158, 214] width 138 height 35
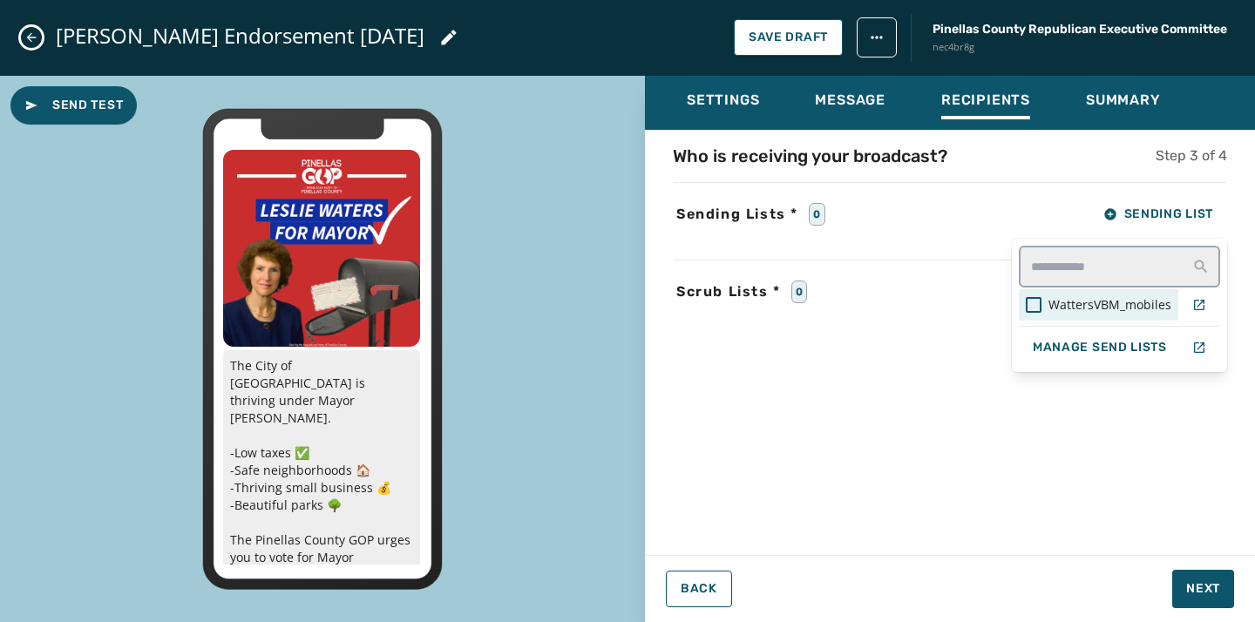
click at [1069, 305] on span "WattersVBM_mobiles" at bounding box center [1109, 304] width 123 height 17
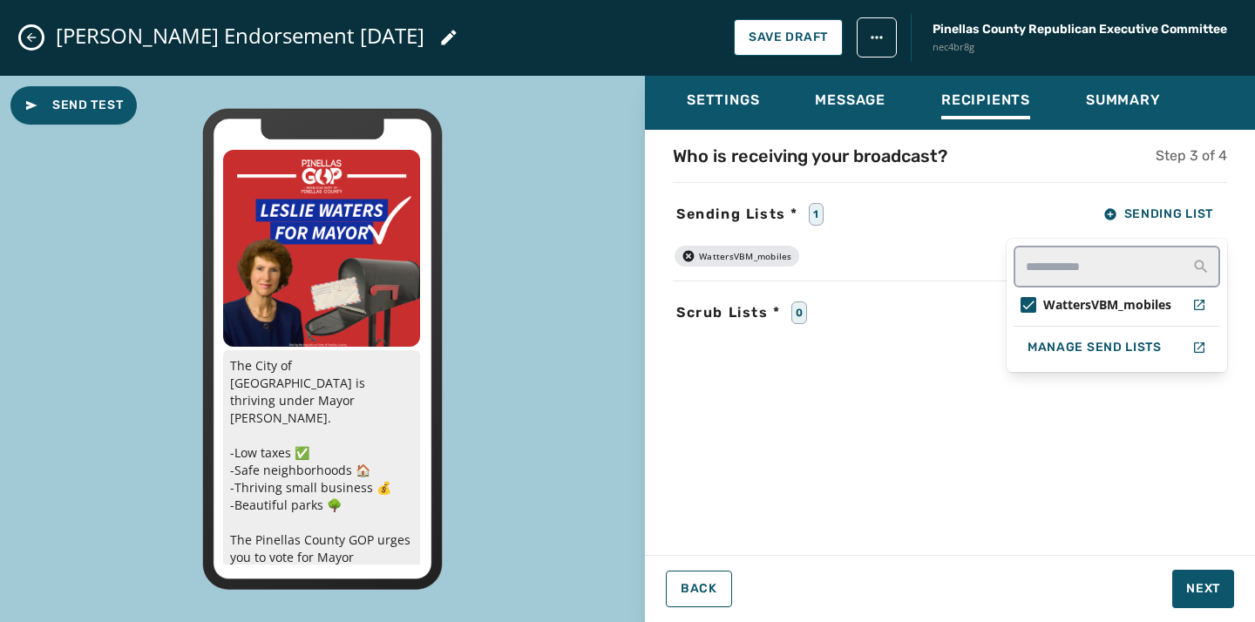
click at [909, 339] on div "Who is receiving your broadcast? Step 3 of 4 Sending Lists * 1 Sending List Wat…" at bounding box center [950, 337] width 610 height 387
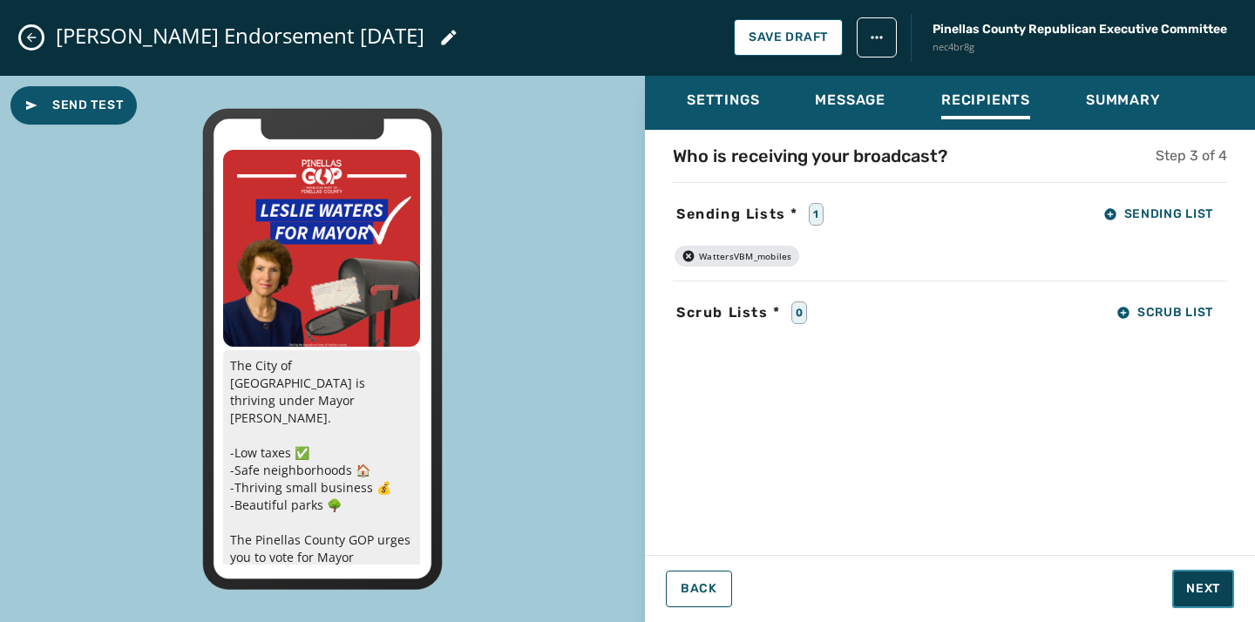
click at [1198, 593] on span "Next" at bounding box center [1203, 588] width 34 height 17
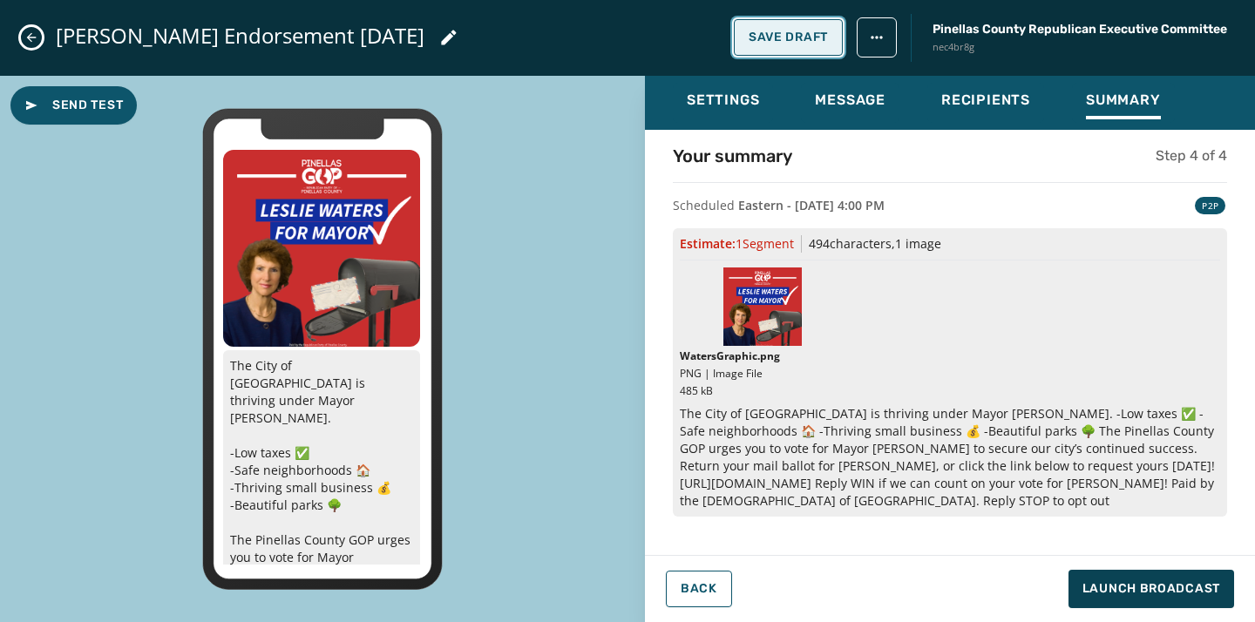
click at [774, 37] on span "Save Draft" at bounding box center [787, 37] width 79 height 14
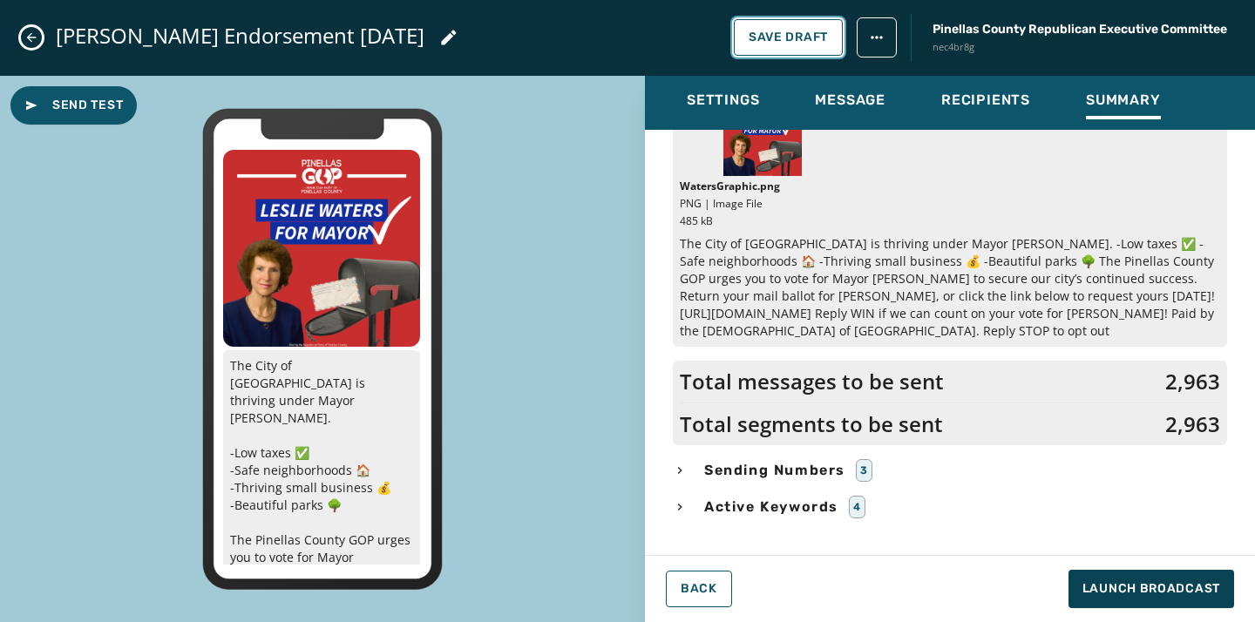
scroll to position [154, 0]
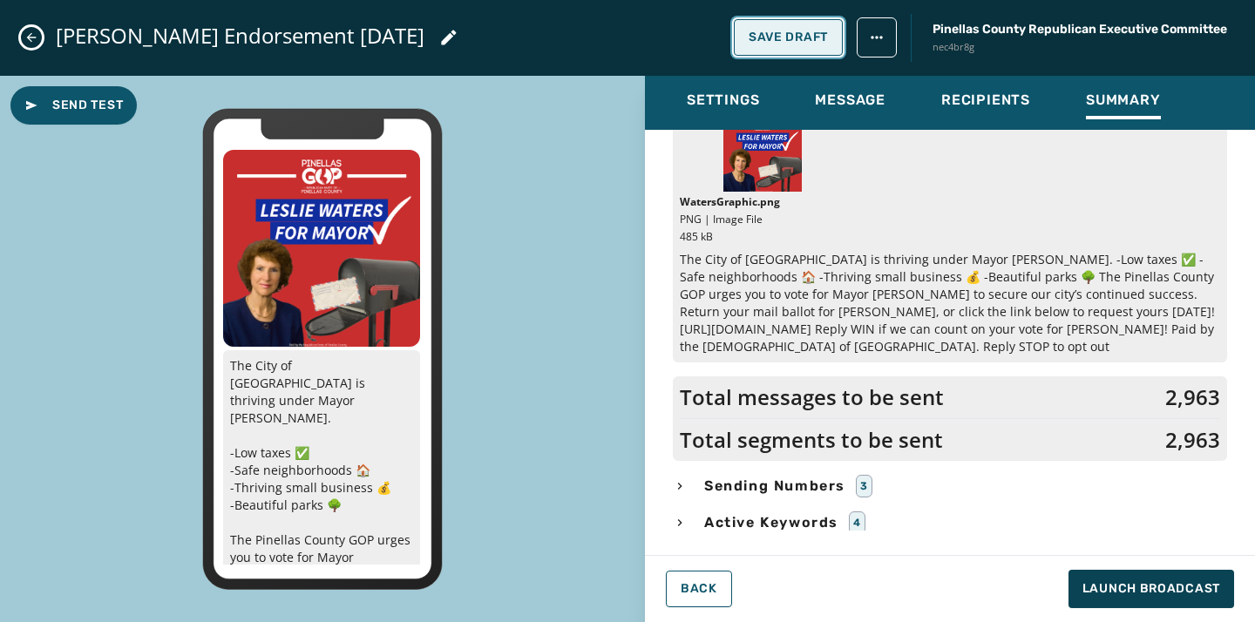
click at [798, 38] on span "Save Draft" at bounding box center [787, 37] width 79 height 14
